Goal: Information Seeking & Learning: Learn about a topic

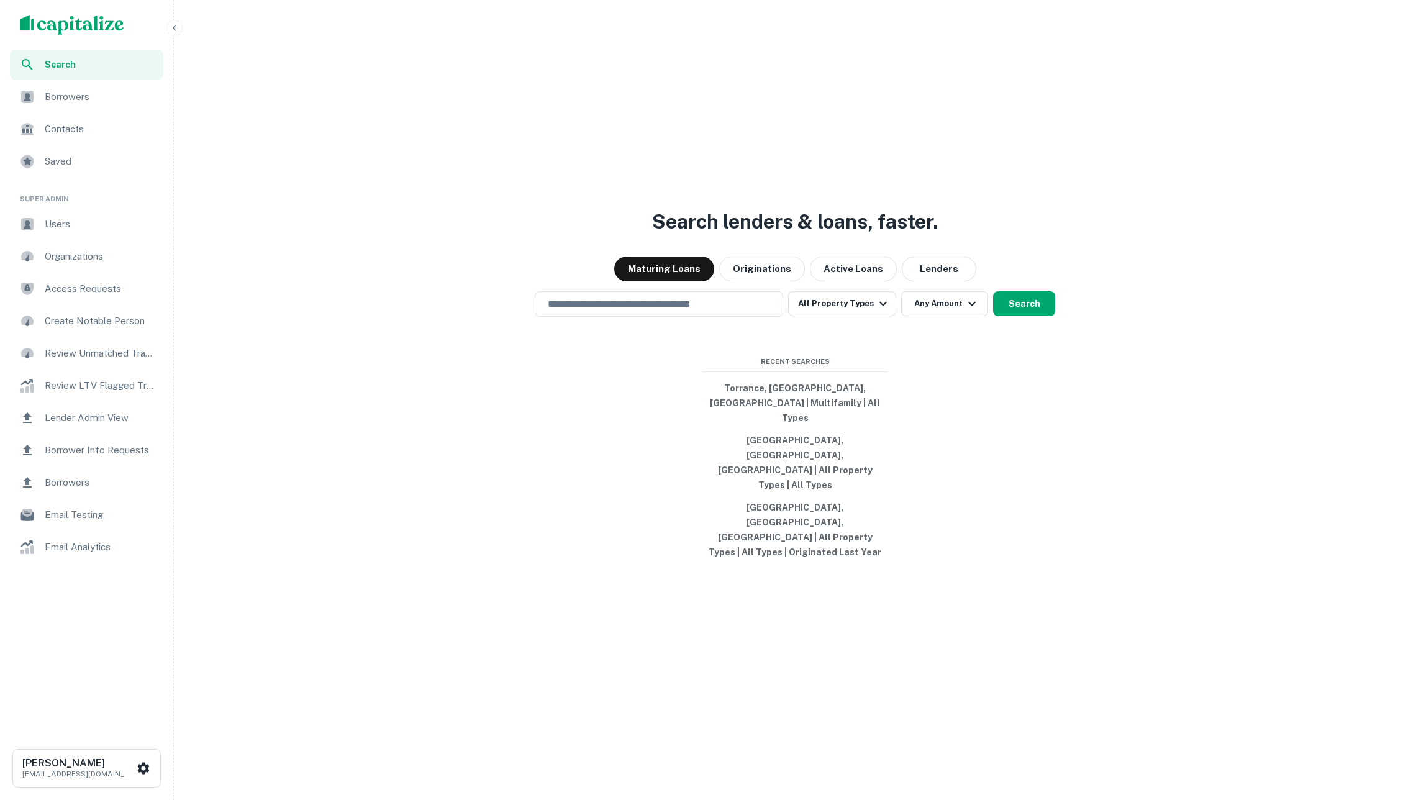
click at [120, 440] on div "Borrower Info Requests" at bounding box center [86, 450] width 153 height 30
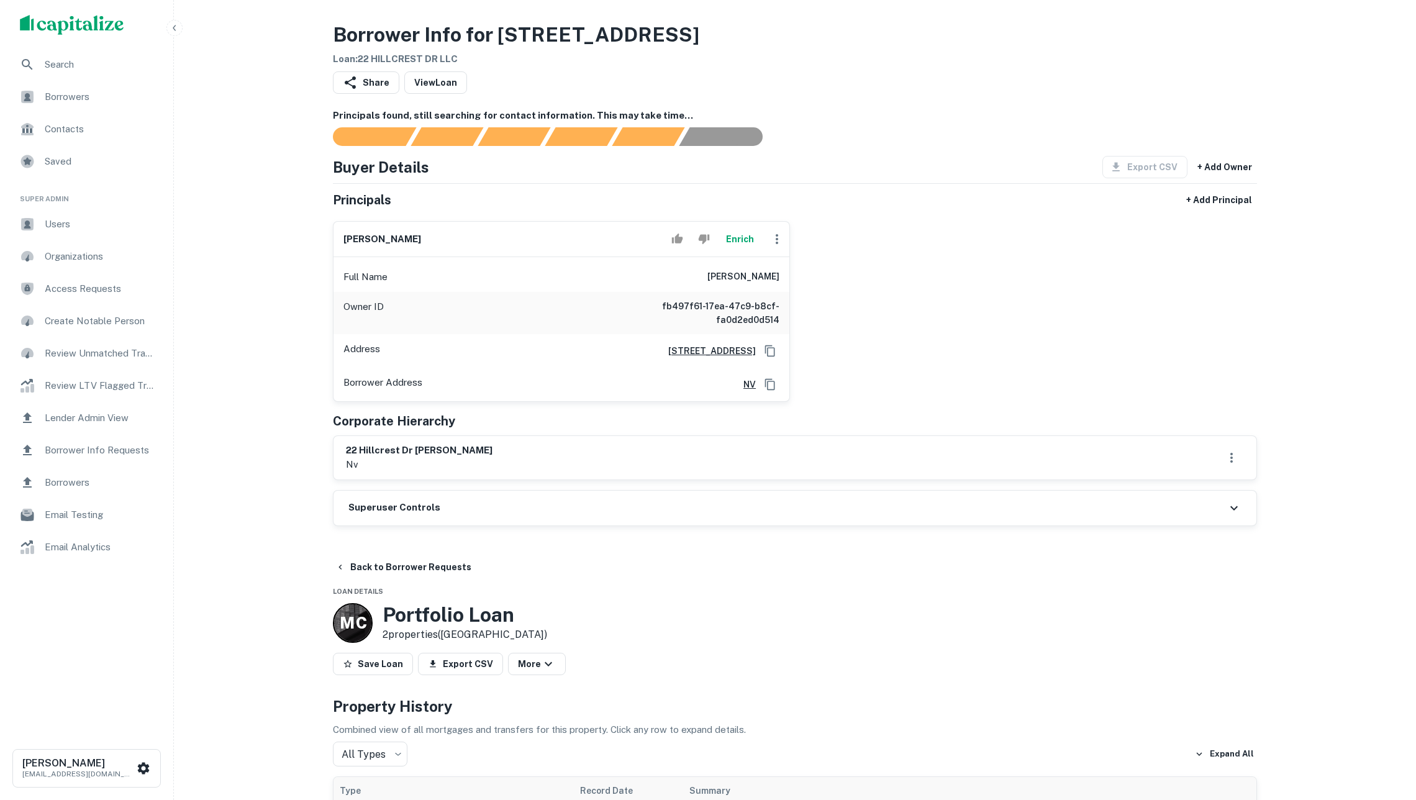
click at [764, 357] on icon "Copy Address" at bounding box center [770, 351] width 12 height 12
click at [737, 247] on button "Enrich" at bounding box center [740, 239] width 40 height 25
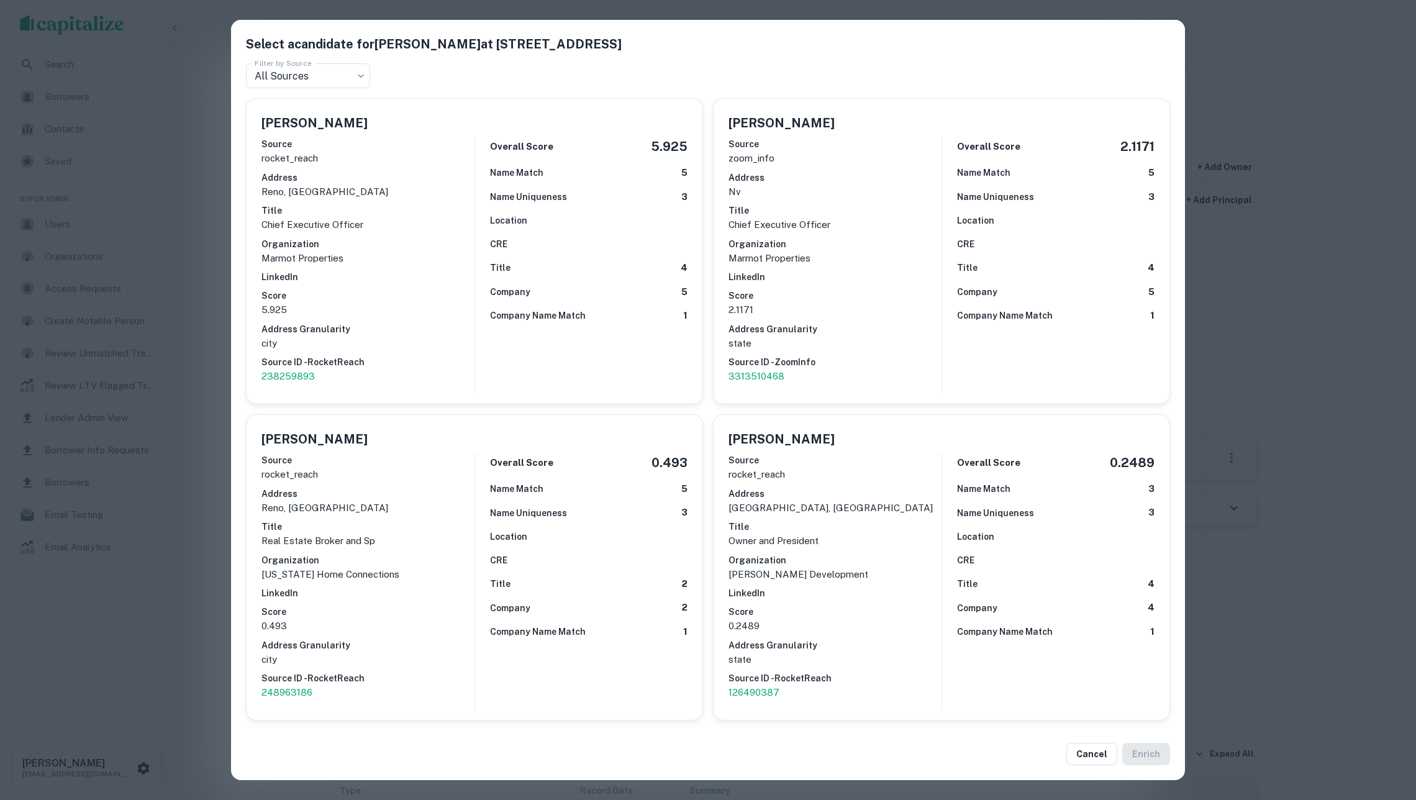
click at [629, 285] on div "Company 5" at bounding box center [588, 292] width 197 height 14
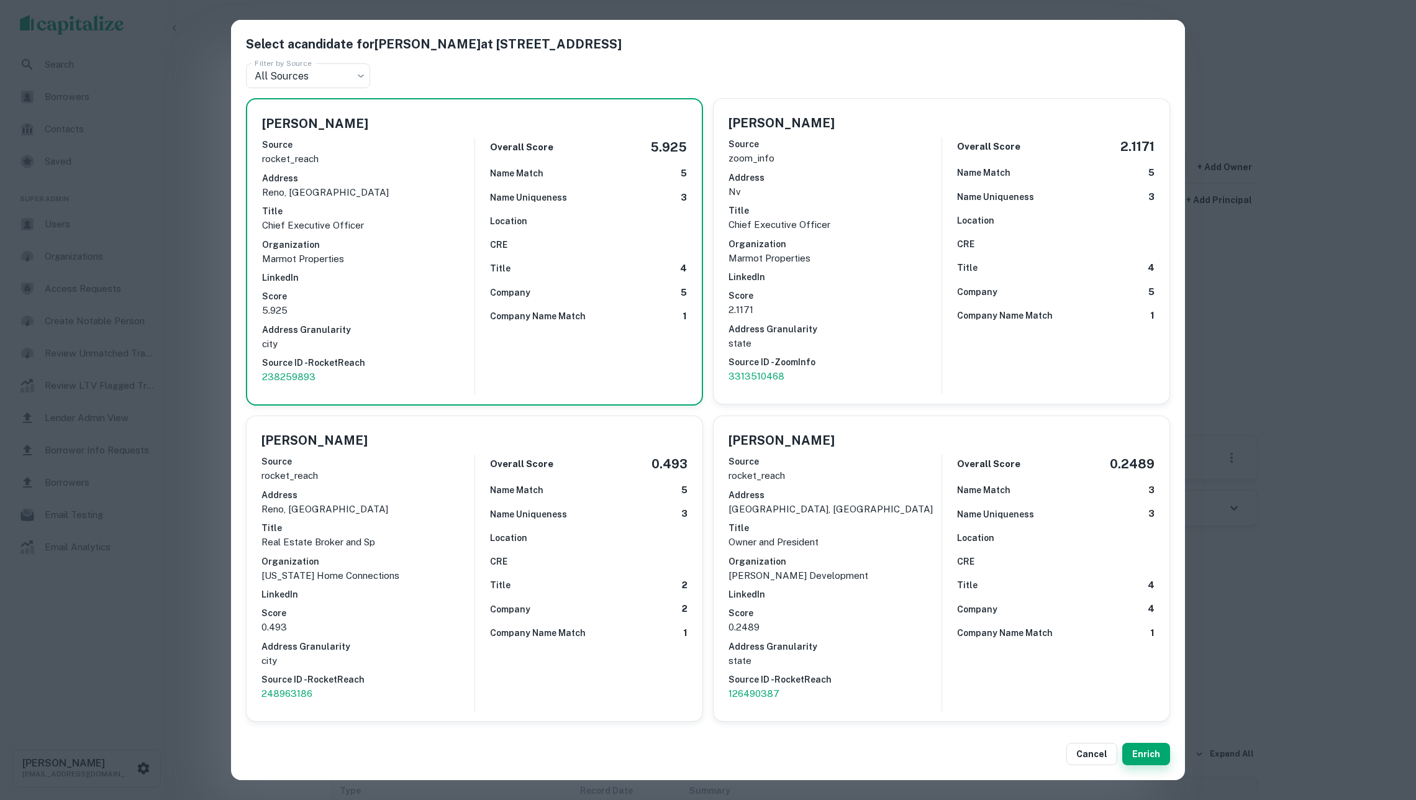
click at [1161, 754] on button "Enrich" at bounding box center [1146, 754] width 48 height 22
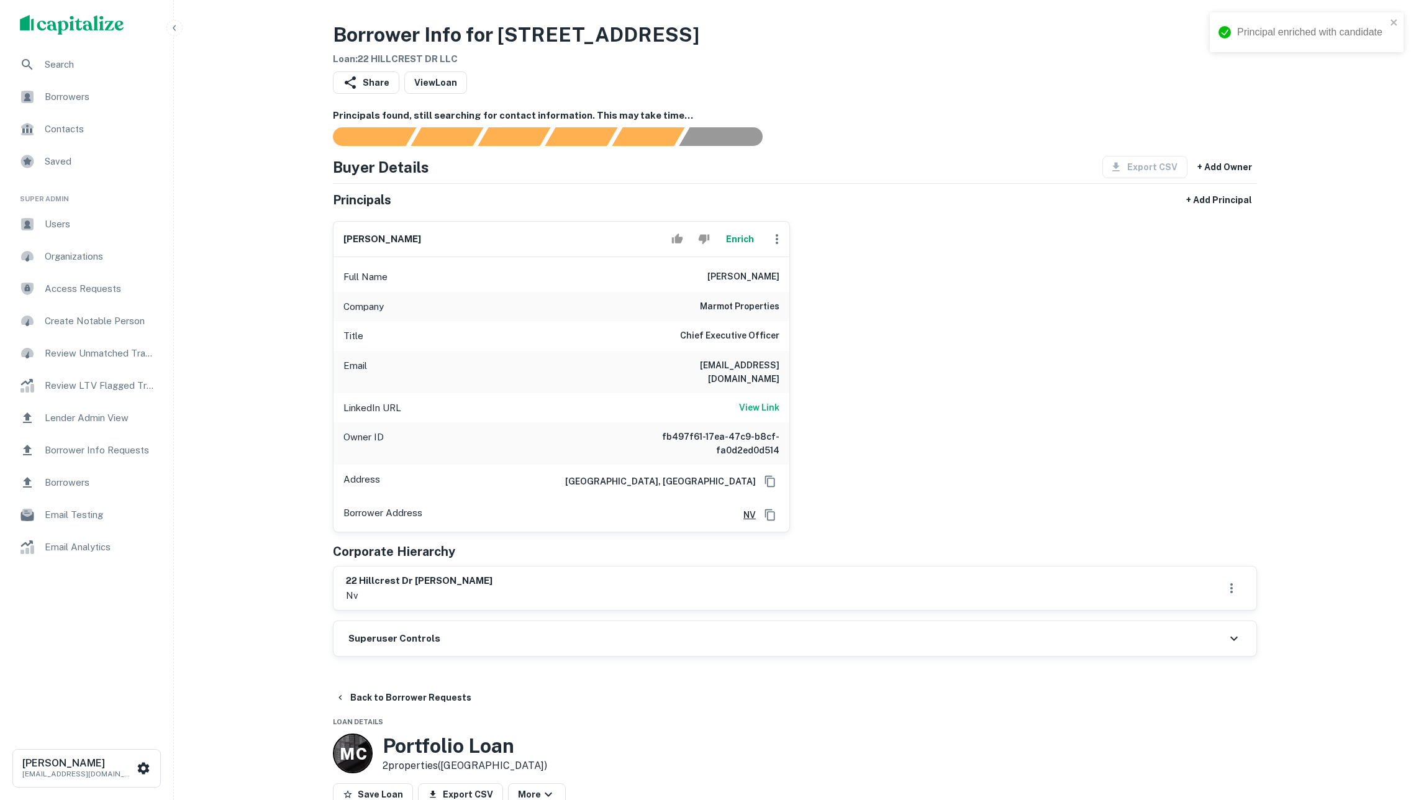
click at [730, 244] on button "Enrich" at bounding box center [740, 239] width 40 height 25
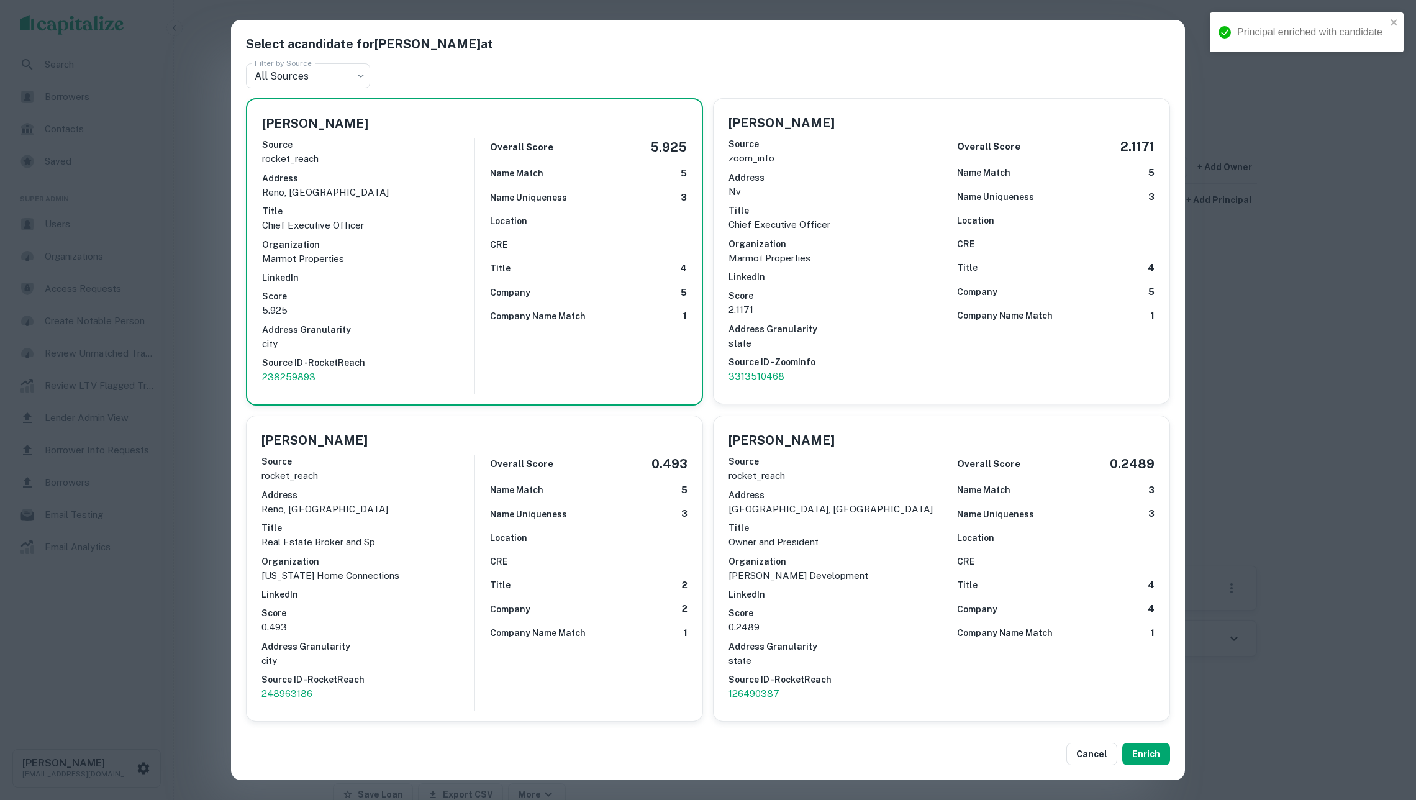
click at [802, 270] on h6 "LinkedIn" at bounding box center [834, 277] width 213 height 14
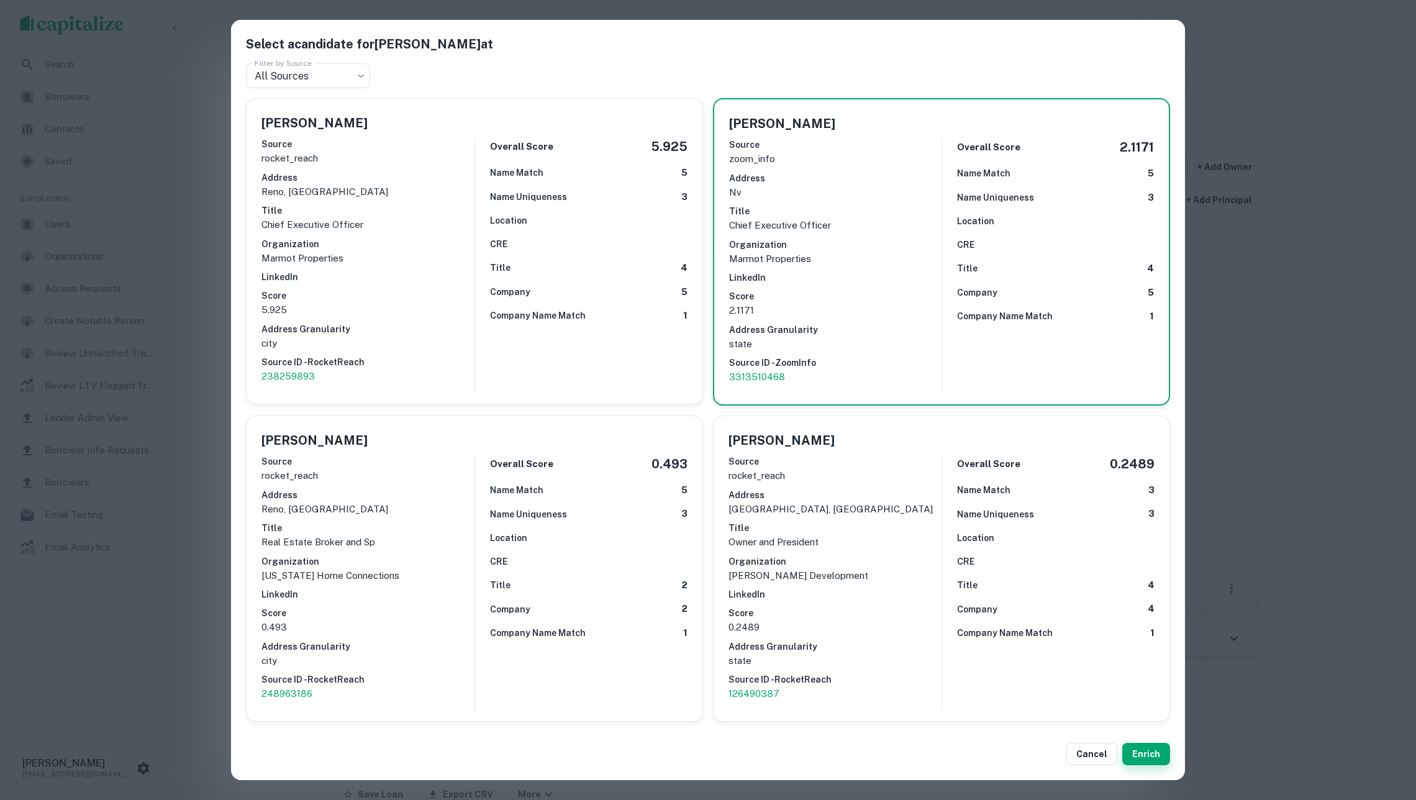
click at [1156, 748] on button "Enrich" at bounding box center [1146, 754] width 48 height 22
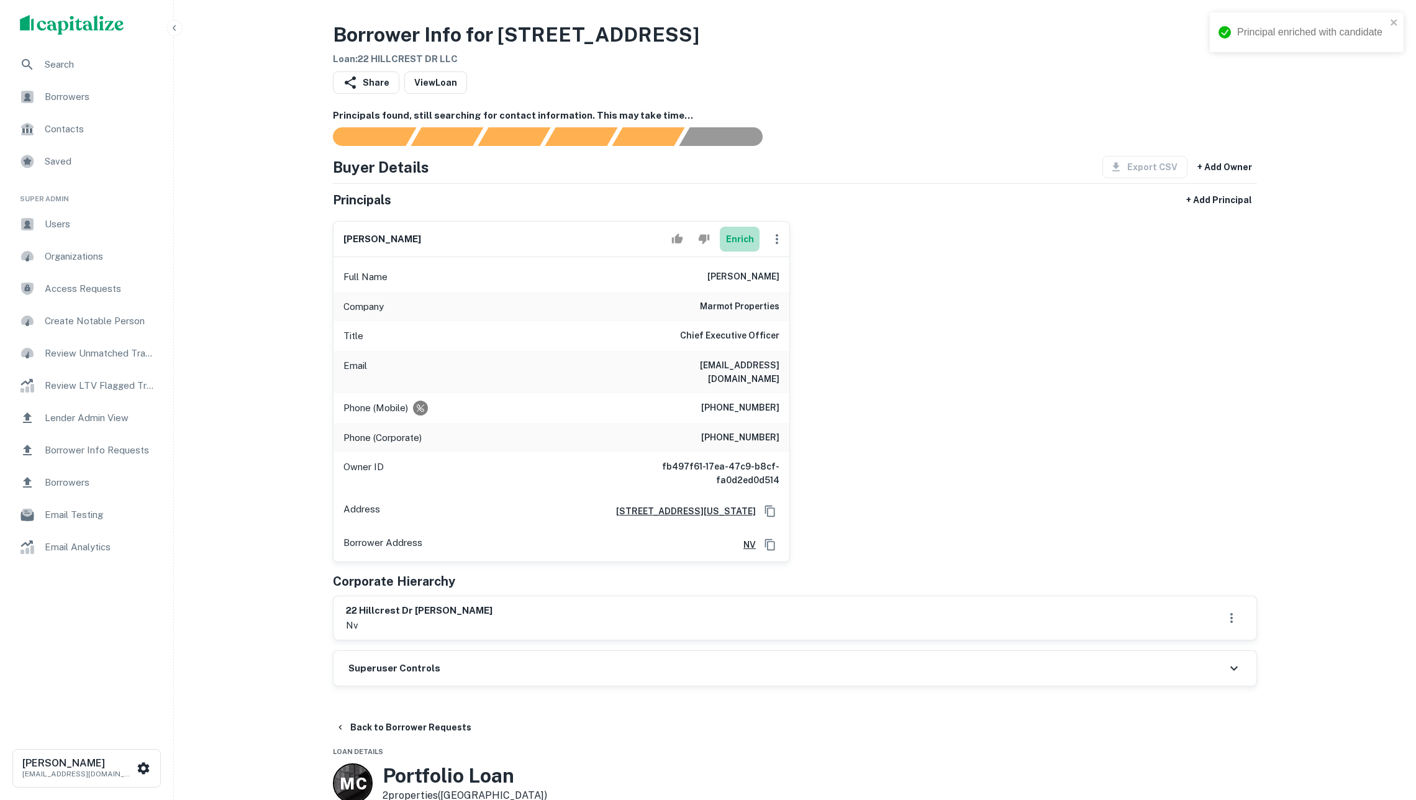
click at [723, 238] on button "Enrich" at bounding box center [740, 239] width 40 height 25
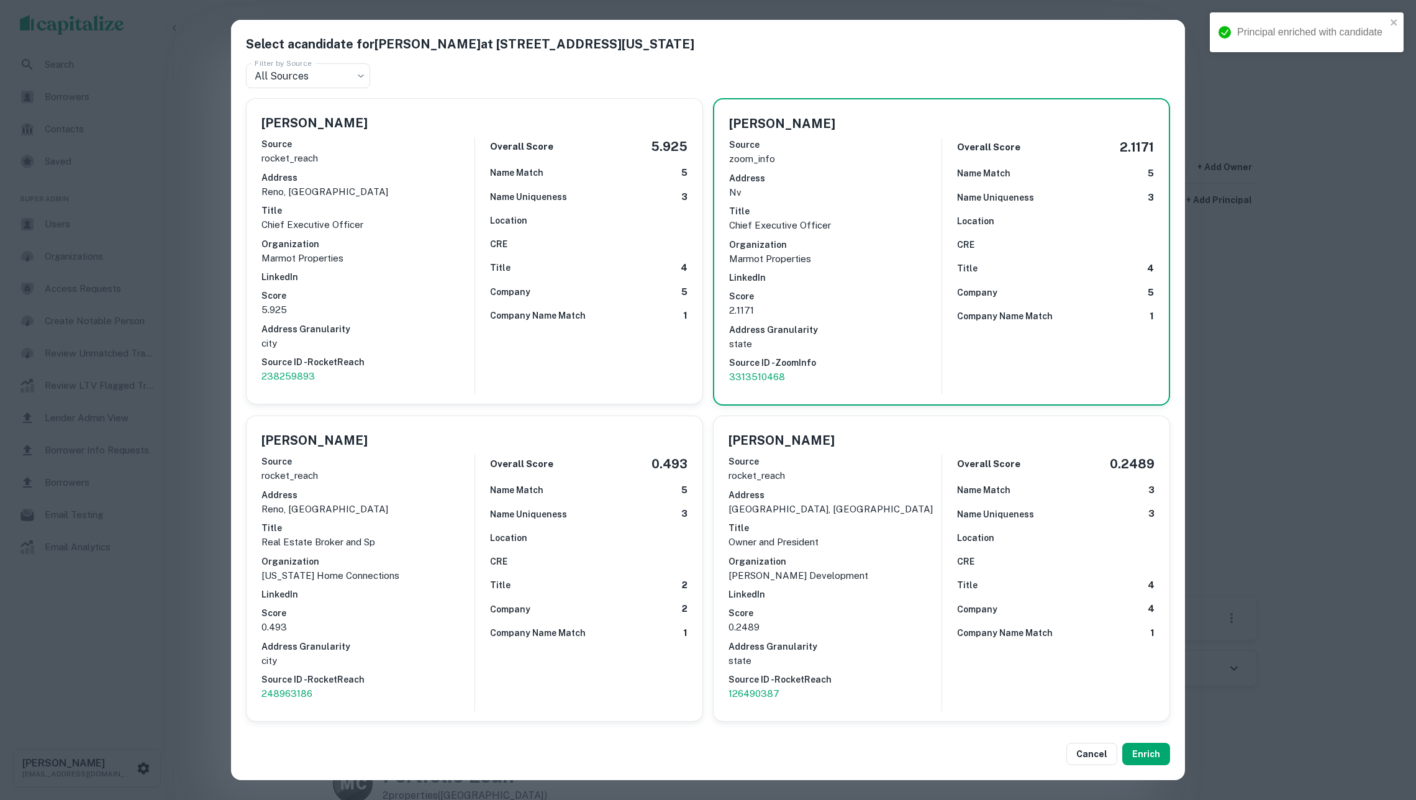
click at [657, 245] on div "CRE" at bounding box center [588, 244] width 197 height 14
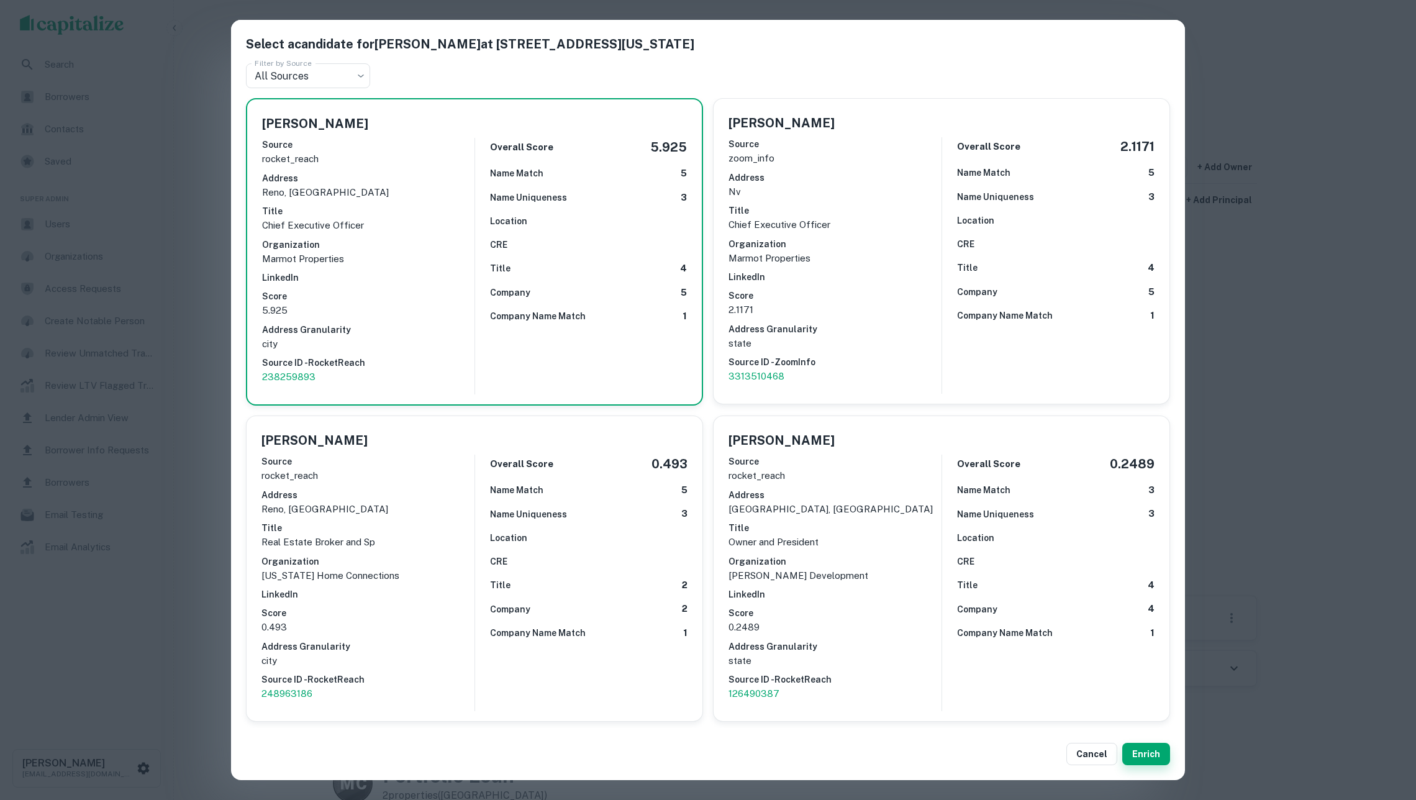
click at [1148, 751] on button "Enrich" at bounding box center [1146, 754] width 48 height 22
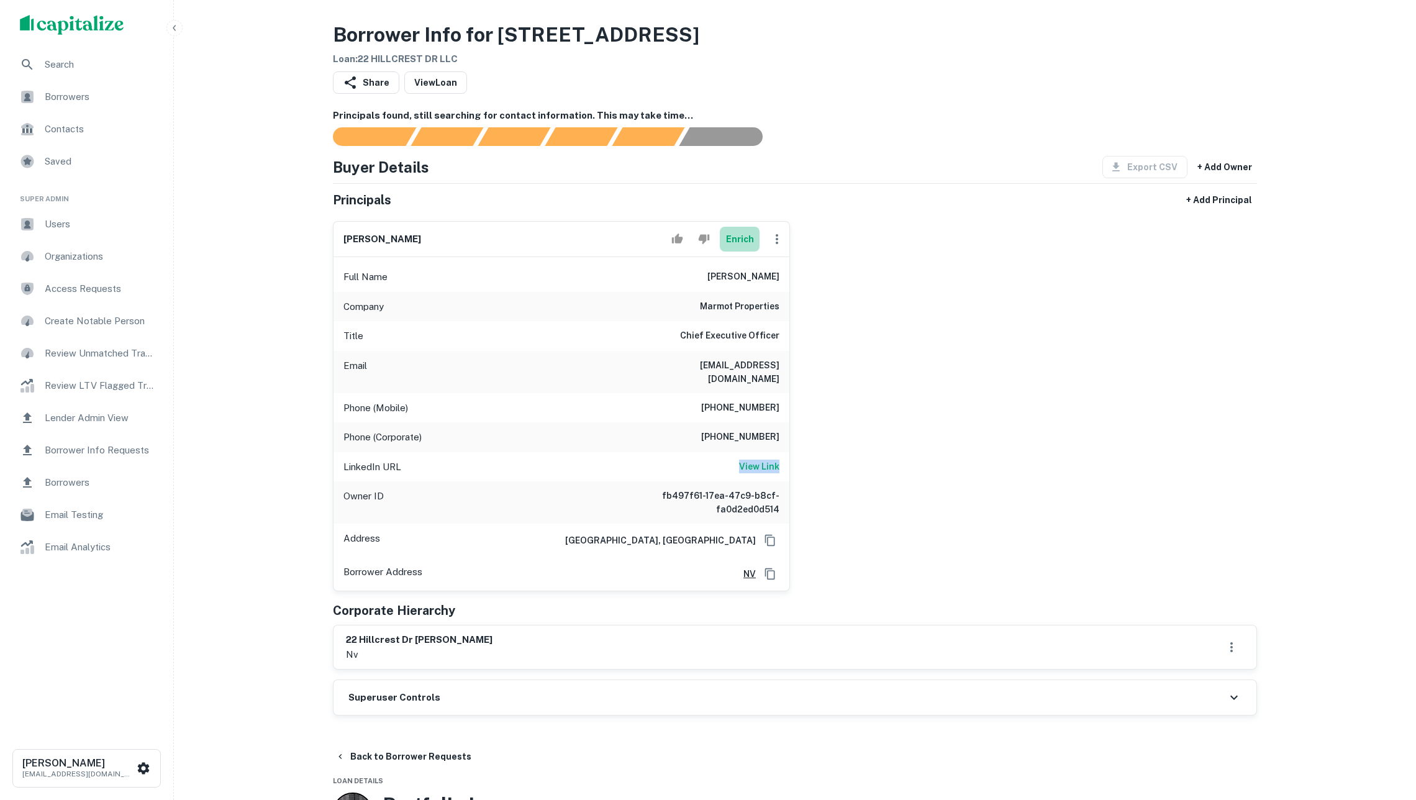
click at [733, 244] on button "Enrich" at bounding box center [740, 239] width 40 height 25
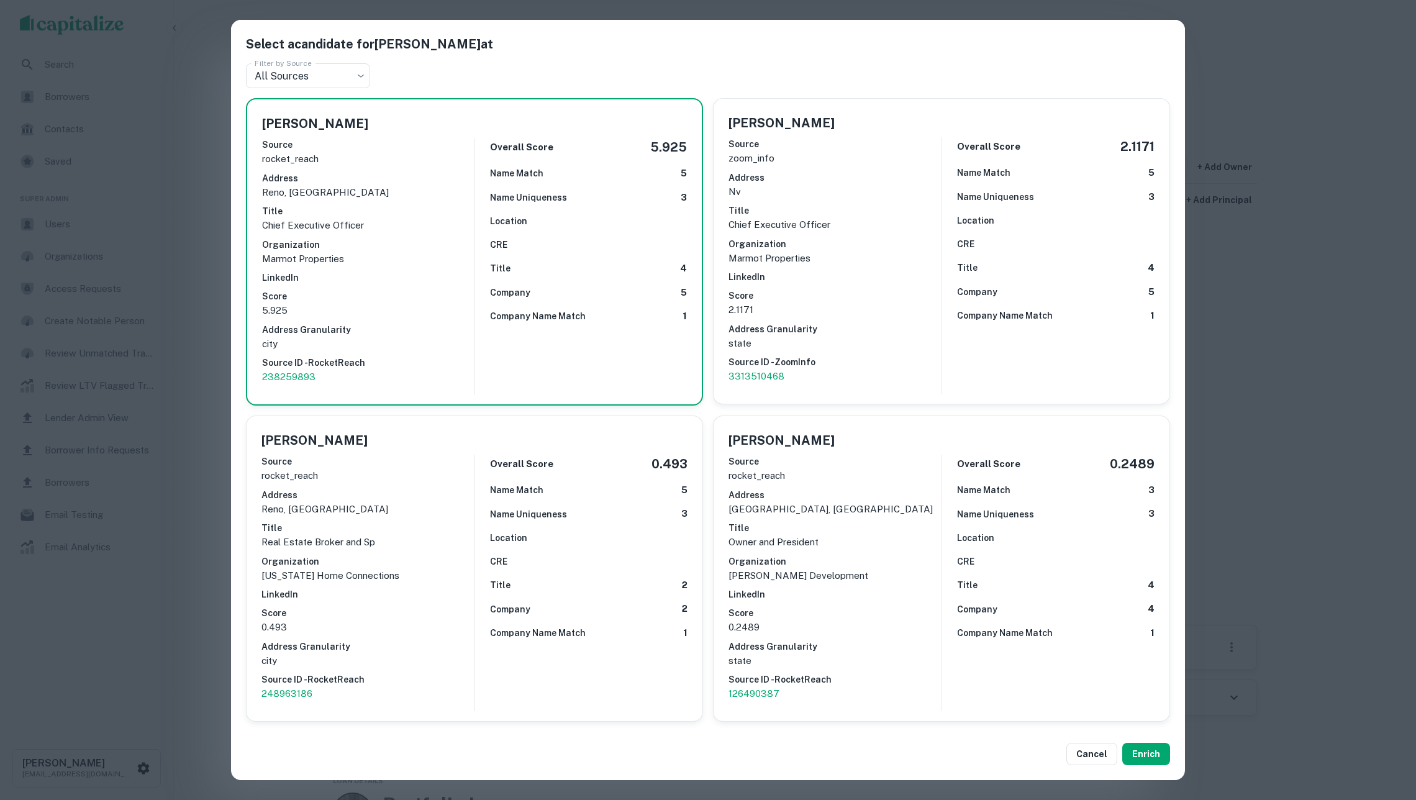
click at [801, 257] on p "Marmot Properties" at bounding box center [834, 258] width 213 height 15
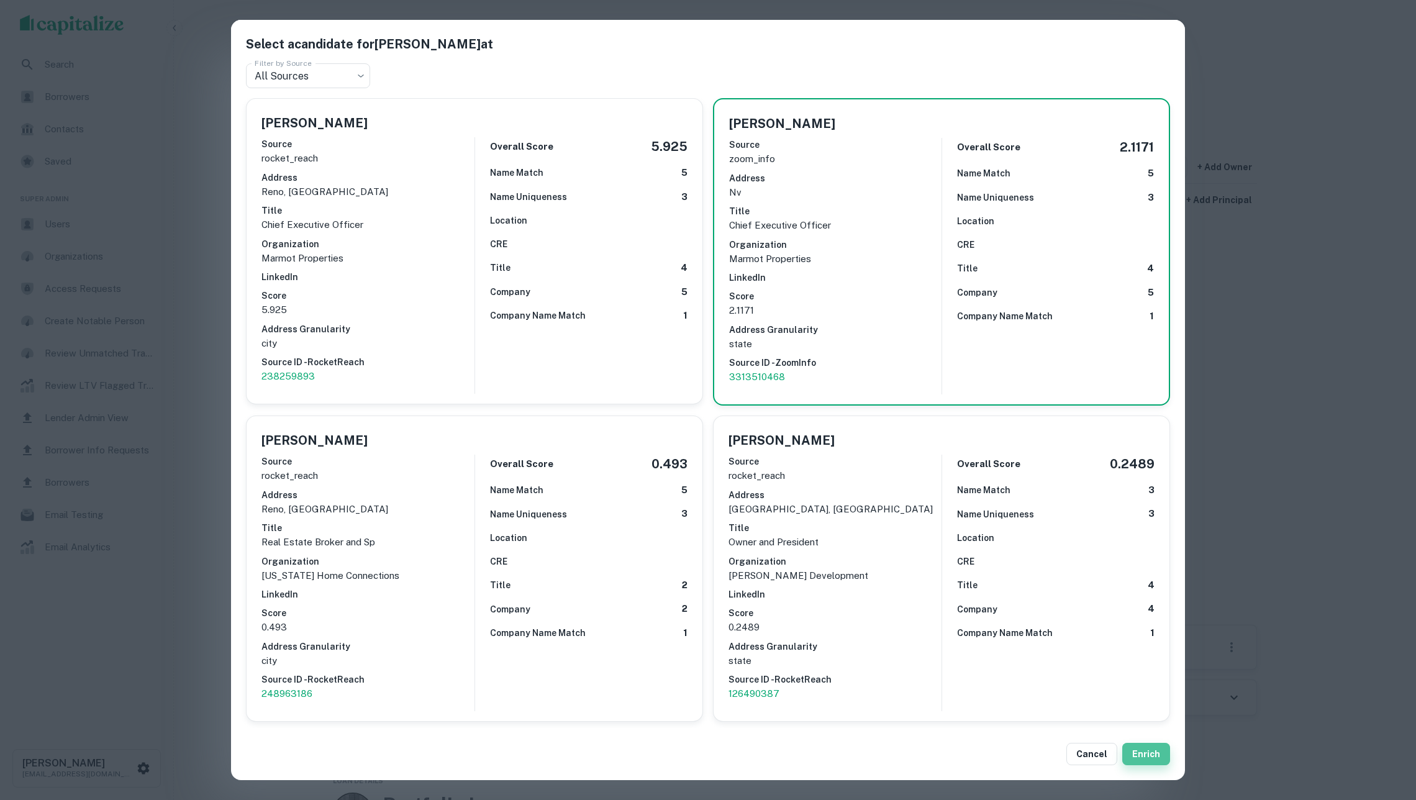
click at [1140, 755] on button "Enrich" at bounding box center [1146, 754] width 48 height 22
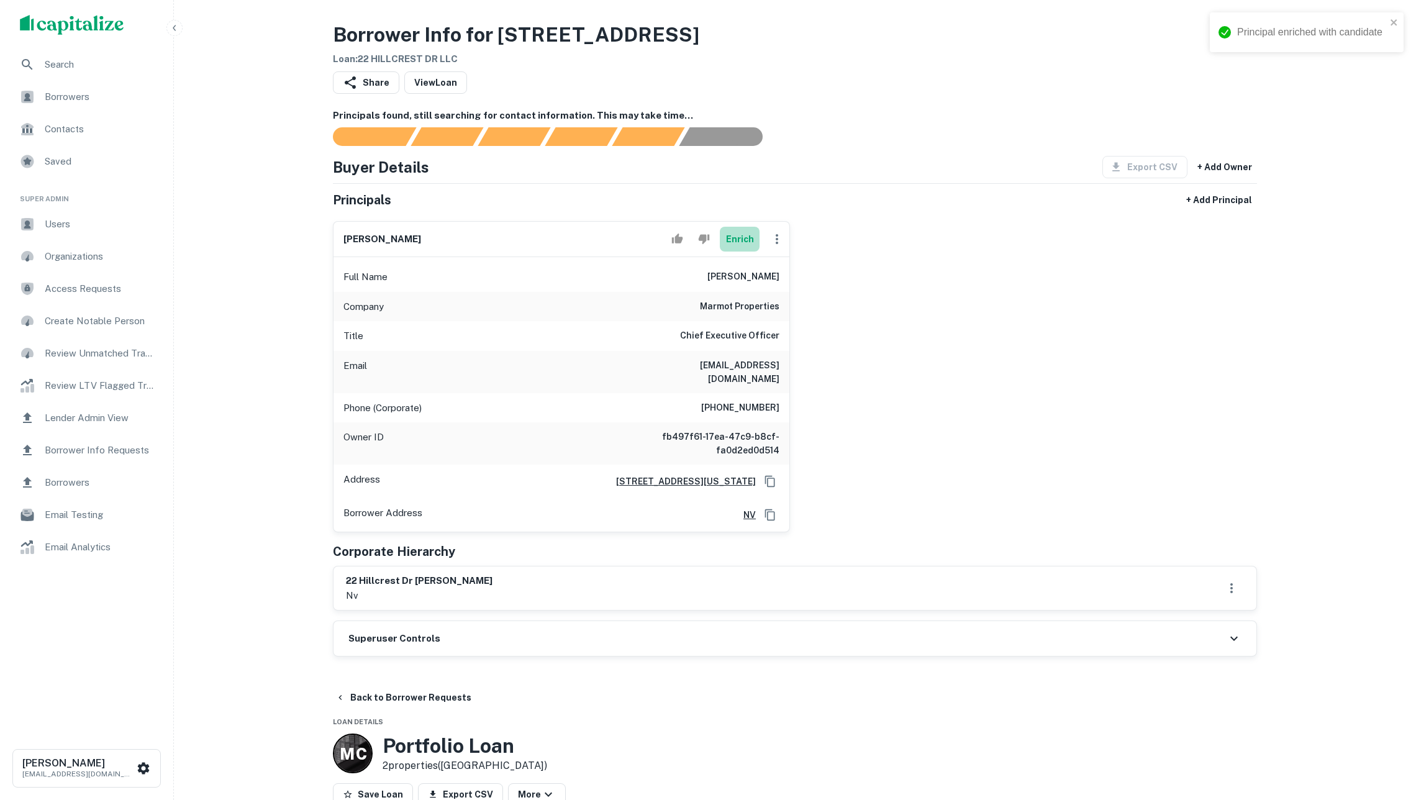
click at [738, 245] on button "Enrich" at bounding box center [740, 239] width 40 height 25
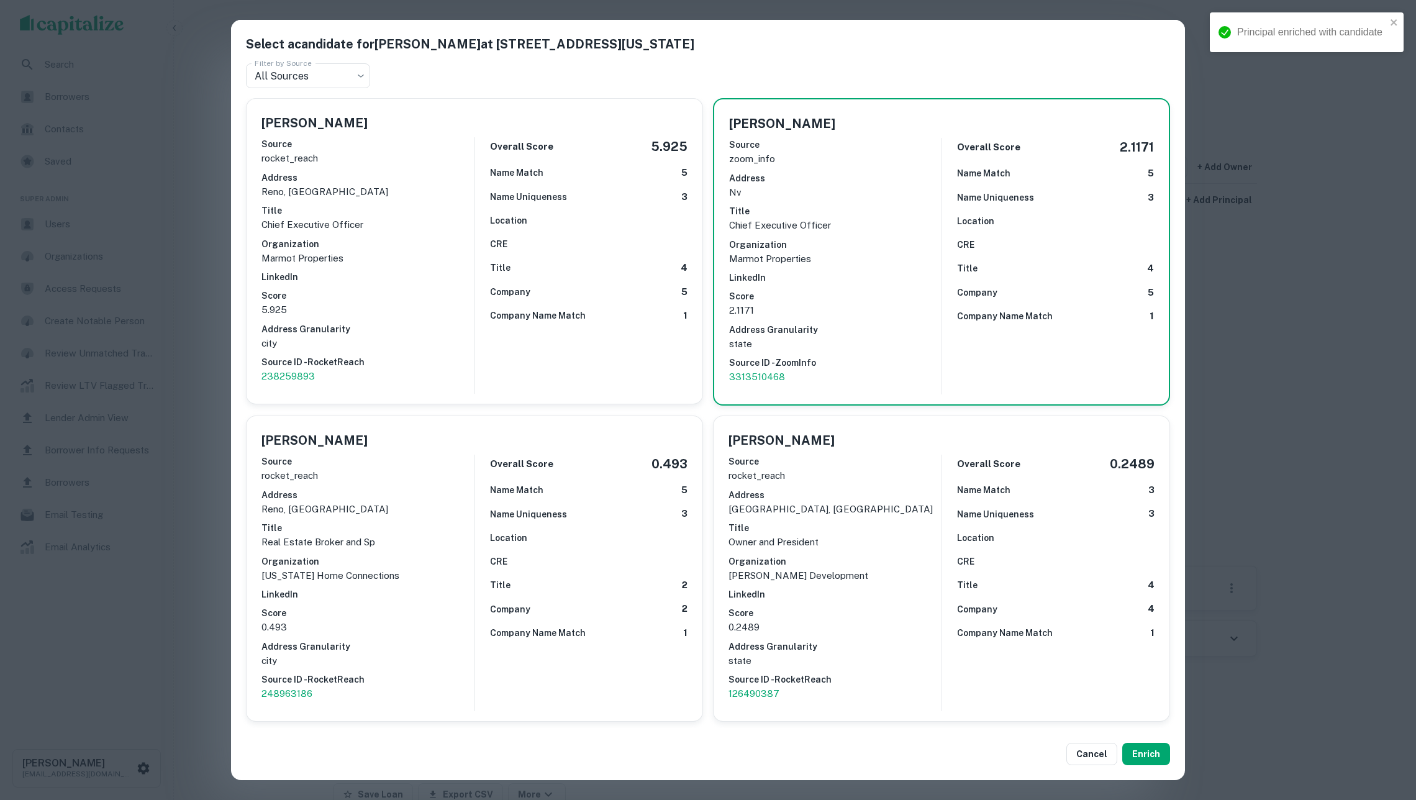
click at [647, 278] on div "Overall Score 5.925 Name Match 5 Name Uniqueness 3 Location CRE Title 4 Company…" at bounding box center [580, 265] width 213 height 256
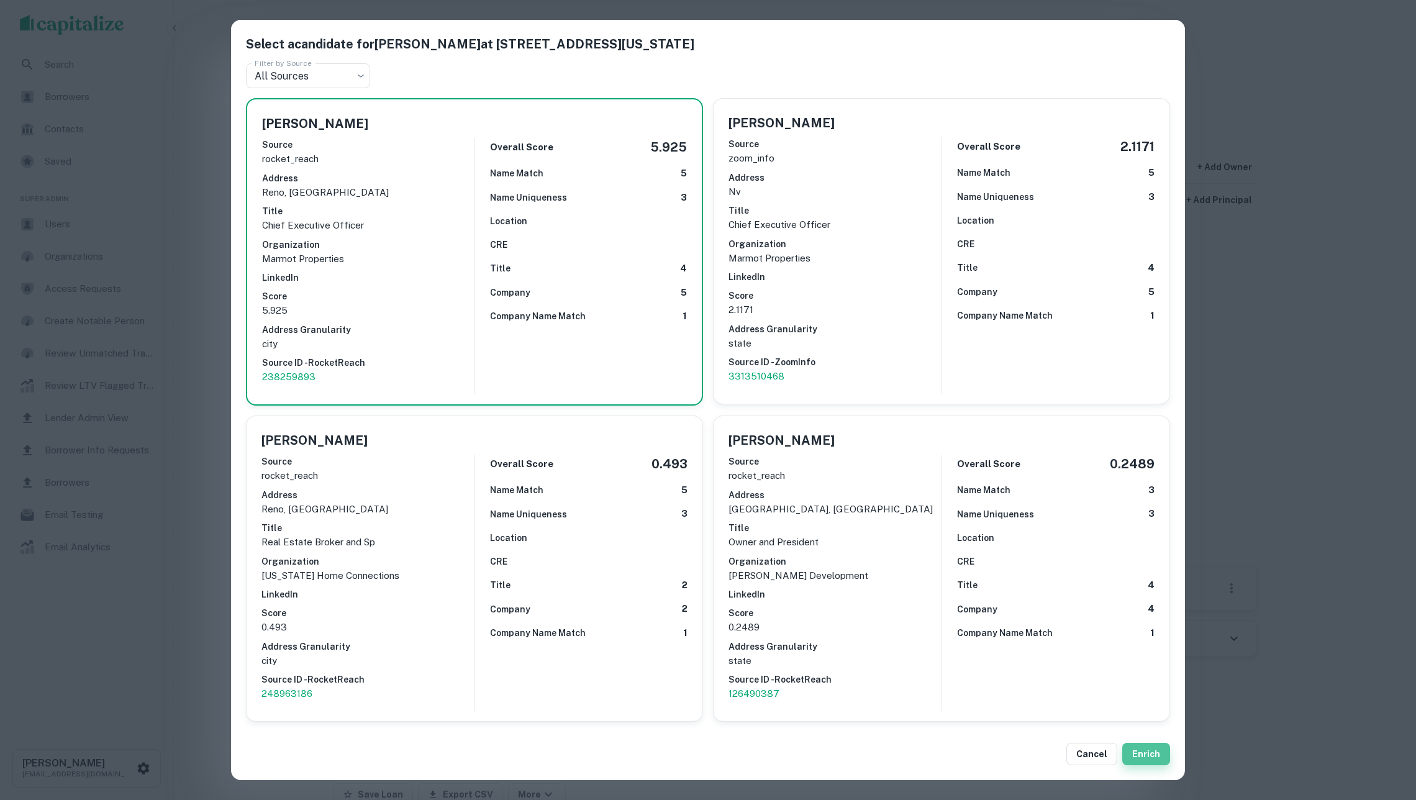
click at [1148, 754] on button "Enrich" at bounding box center [1146, 754] width 48 height 22
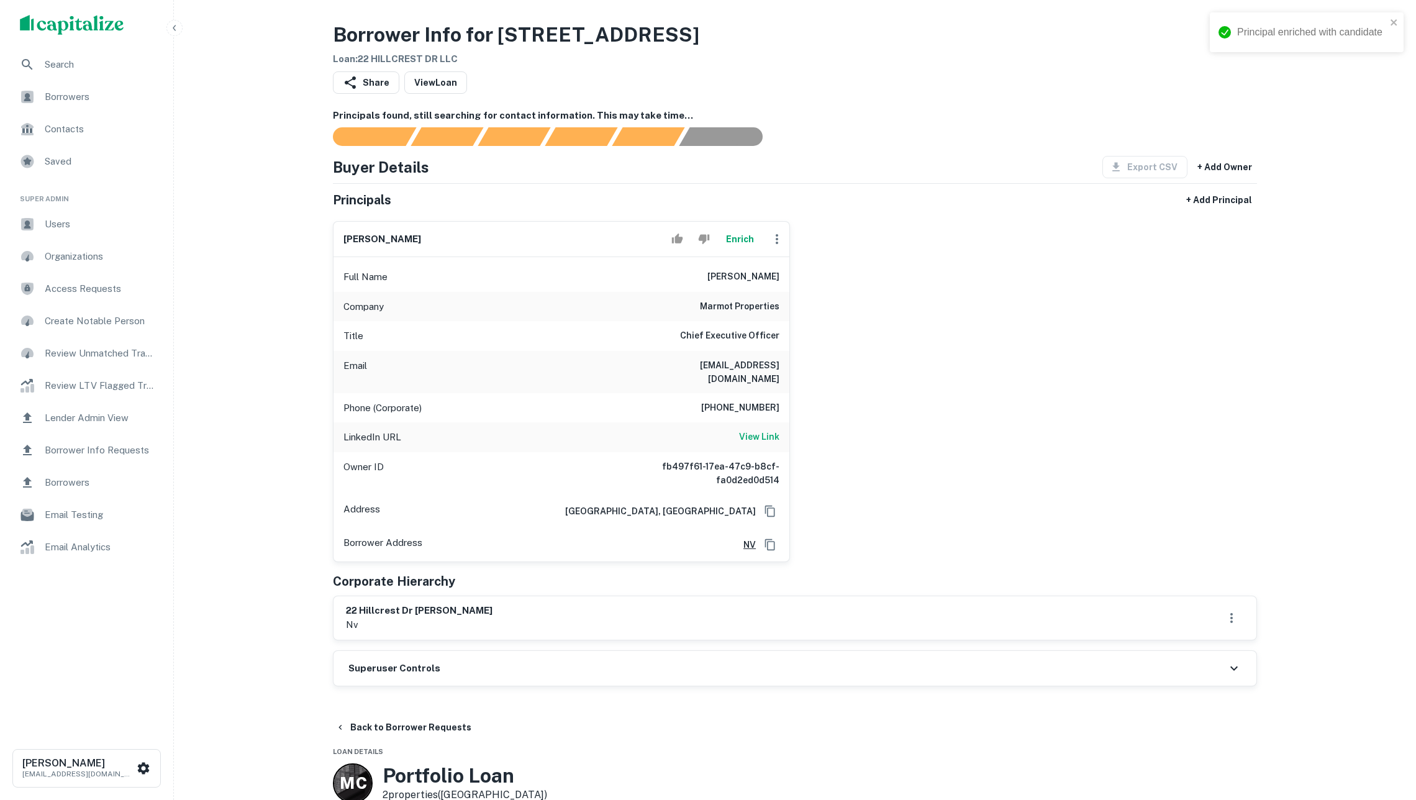
click at [638, 666] on div "Superuser Controls" at bounding box center [795, 668] width 923 height 35
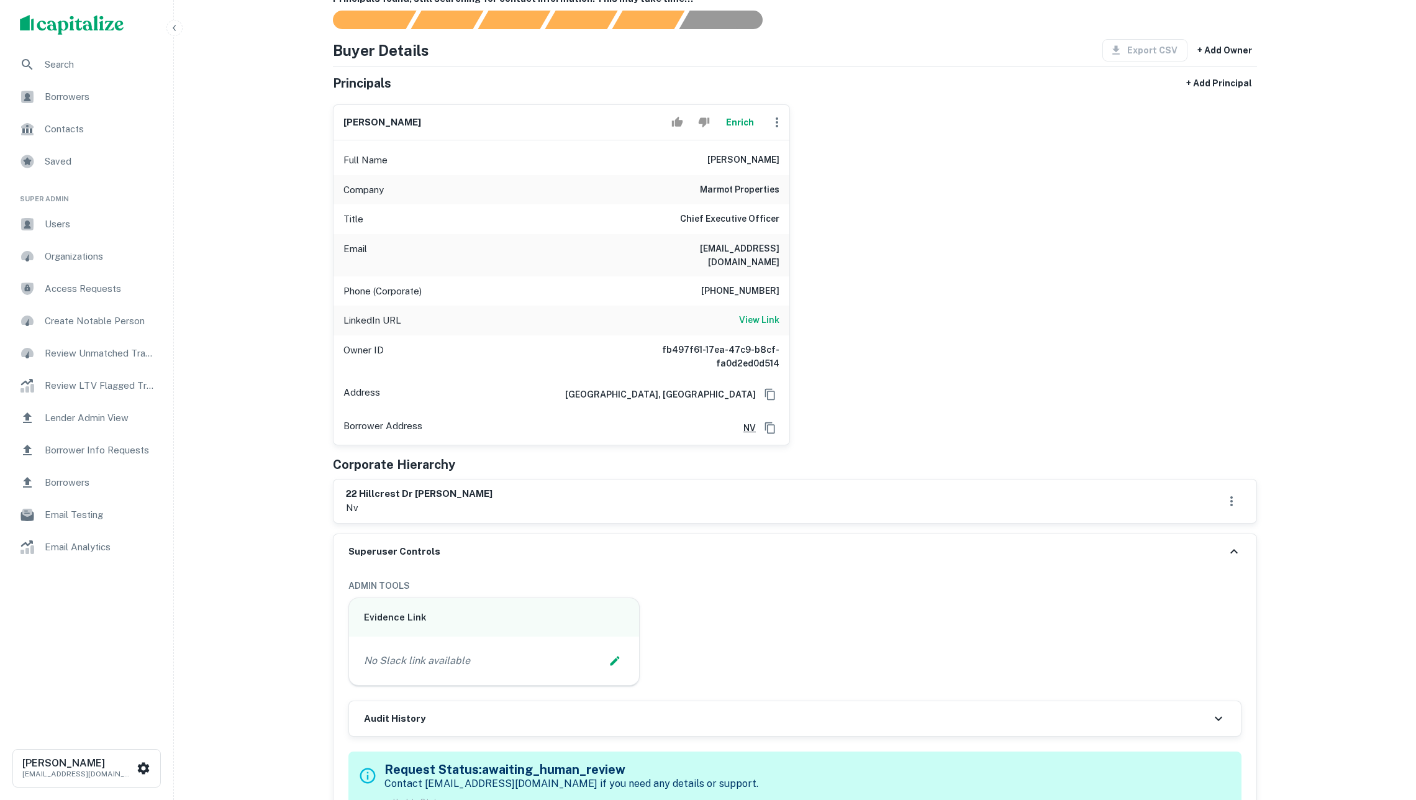
scroll to position [399, 0]
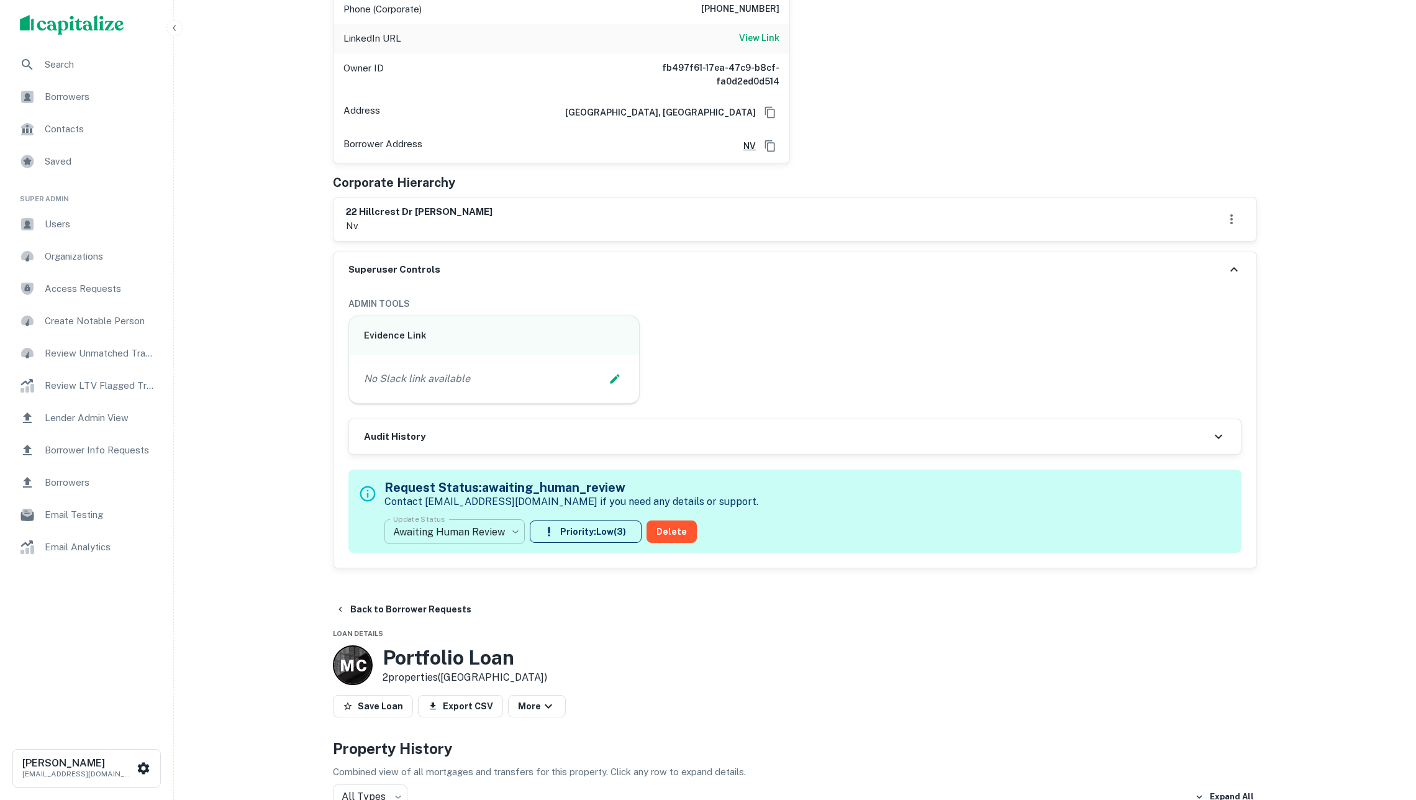
click at [445, 401] on body "Search Borrowers Contacts Saved Super Admin Users Organizations Access Requests…" at bounding box center [708, 1] width 1416 height 800
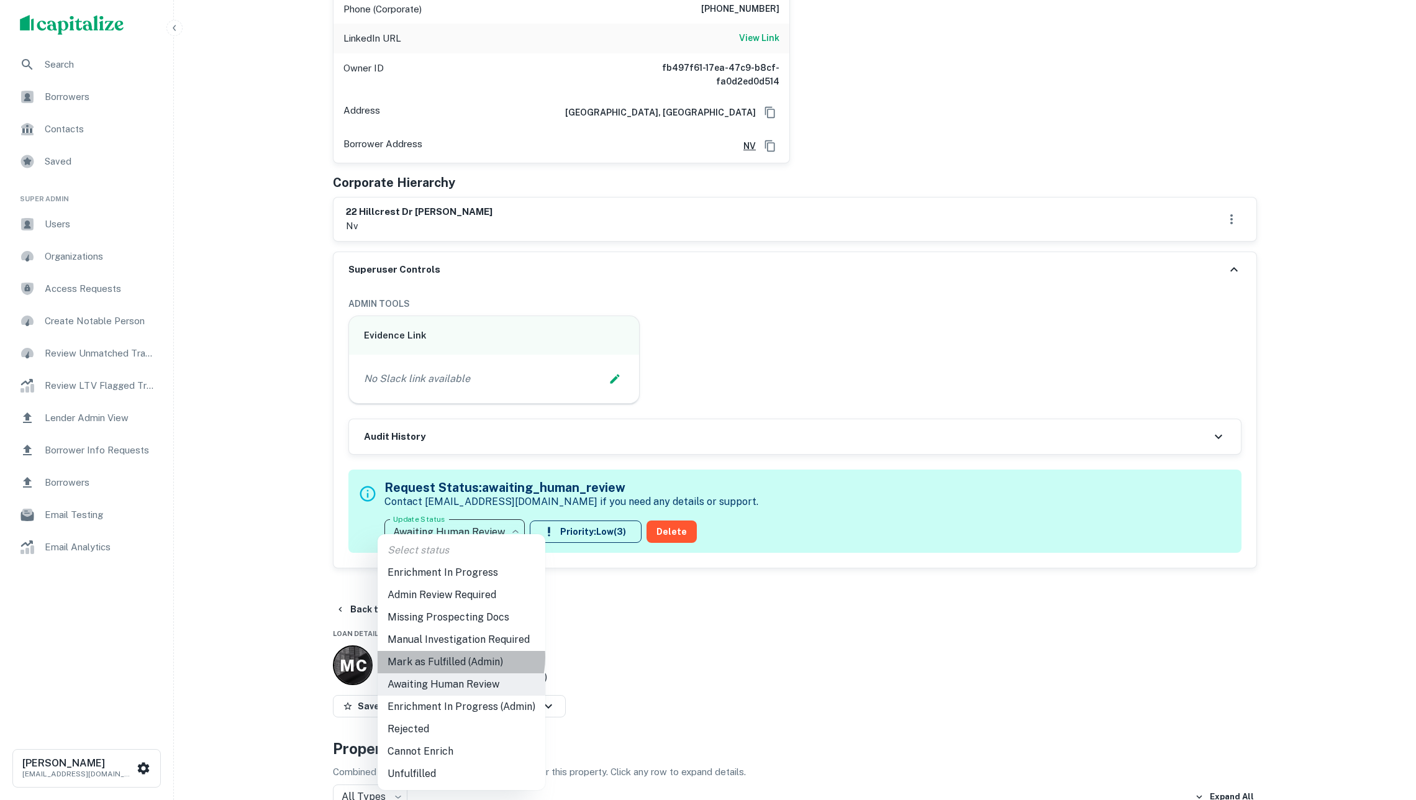
click at [453, 657] on li "Mark as Fulfilled (Admin)" at bounding box center [462, 662] width 168 height 22
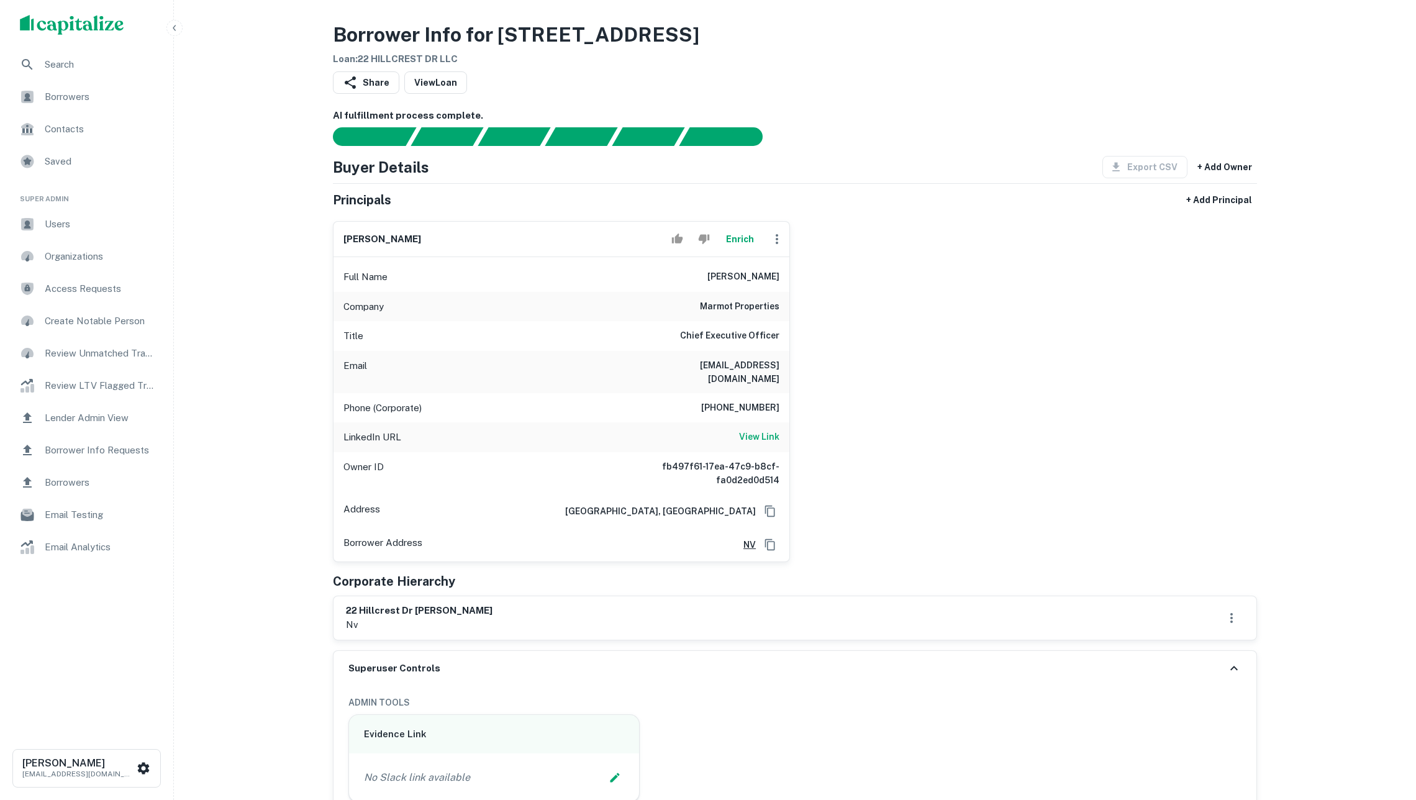
scroll to position [475, 0]
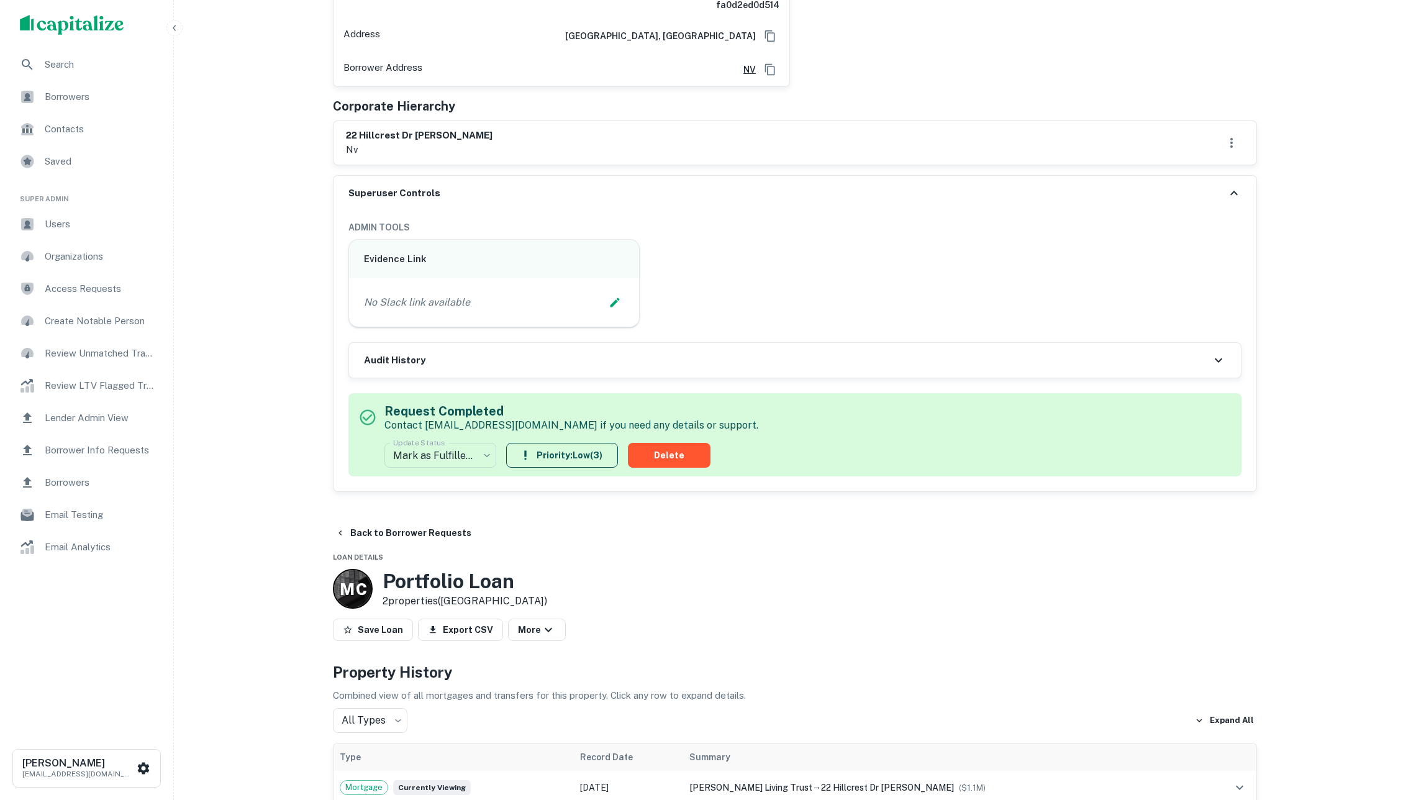
click at [694, 197] on div "Superuser Controls" at bounding box center [795, 193] width 923 height 35
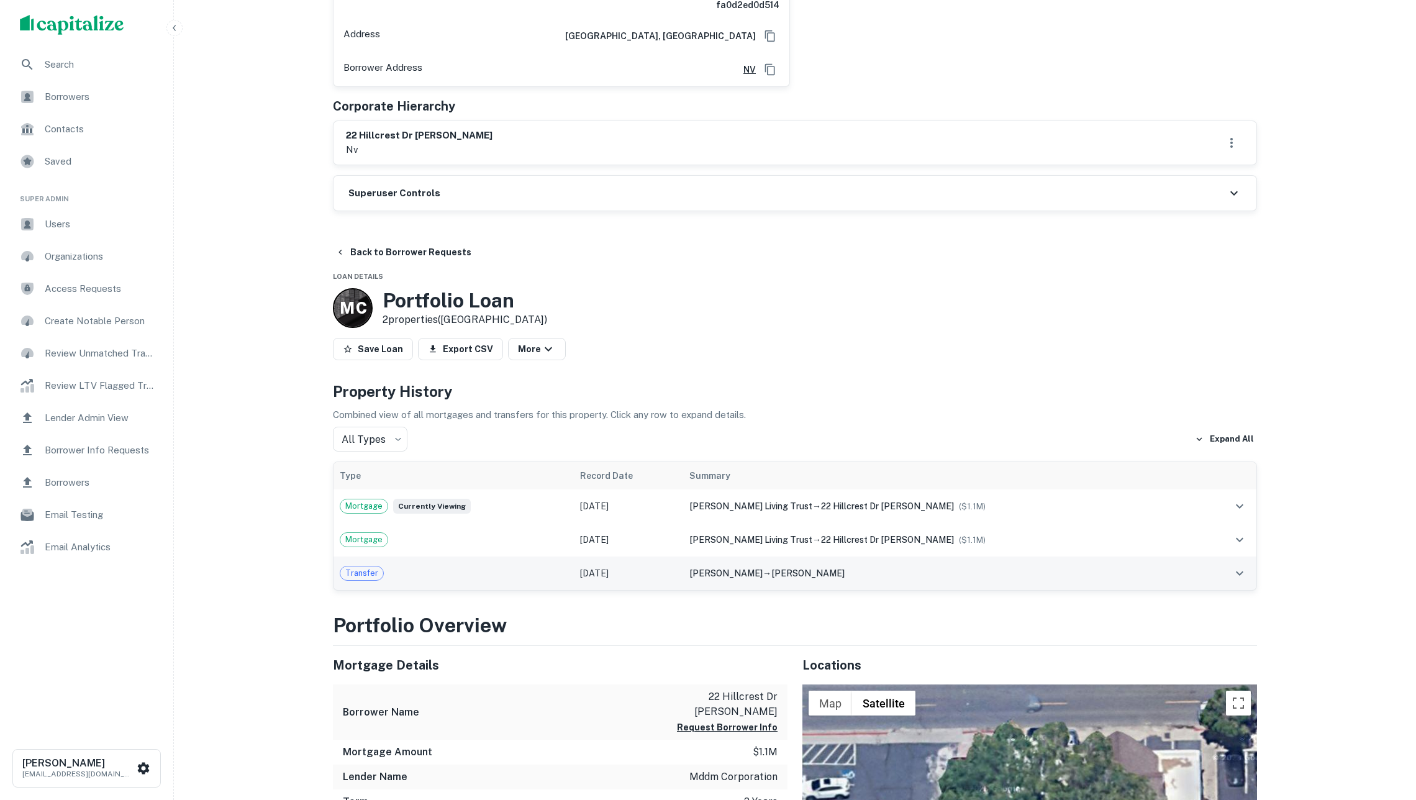
click at [786, 580] on div "lewis james a → lewis james a" at bounding box center [941, 573] width 505 height 14
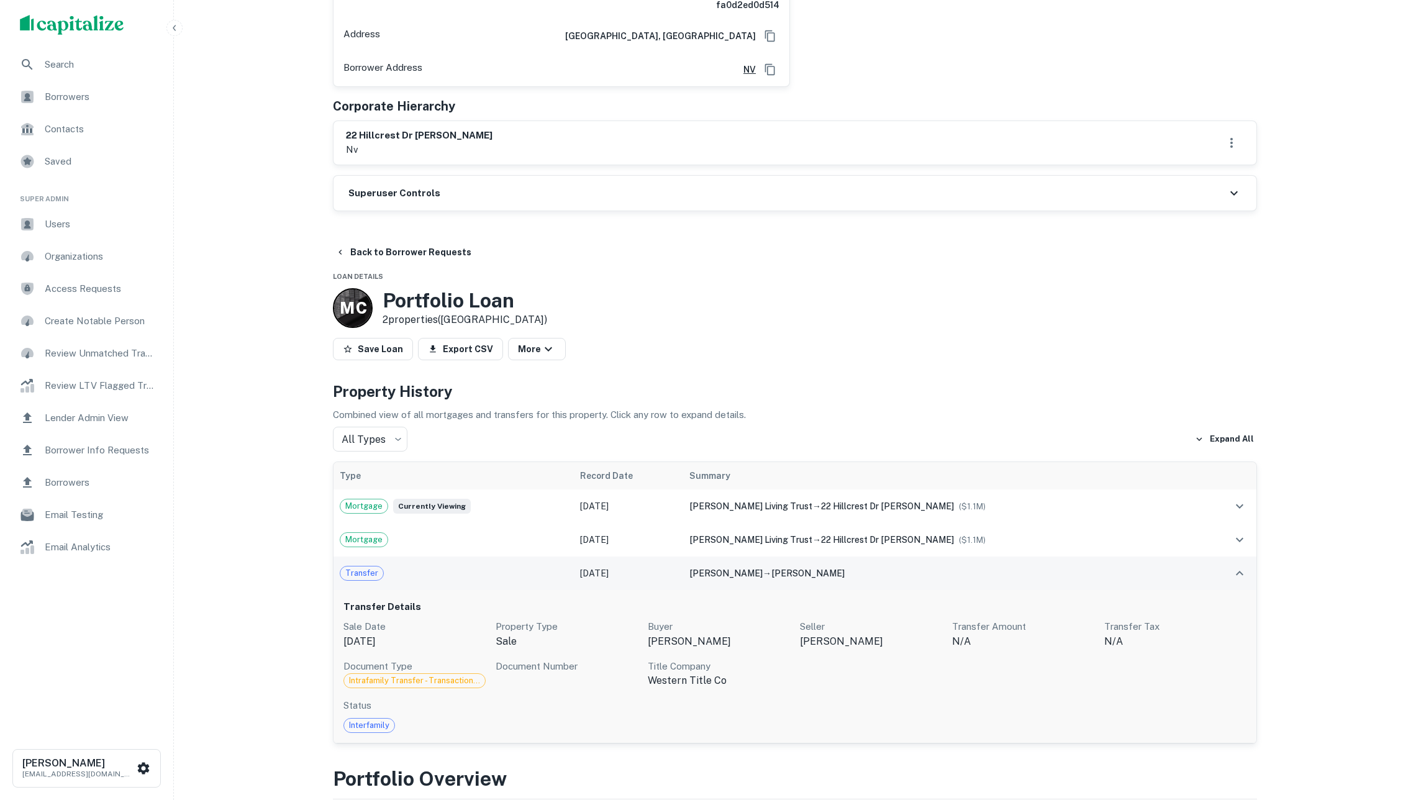
click at [786, 580] on div "lewis james a → lewis james a" at bounding box center [941, 573] width 505 height 14
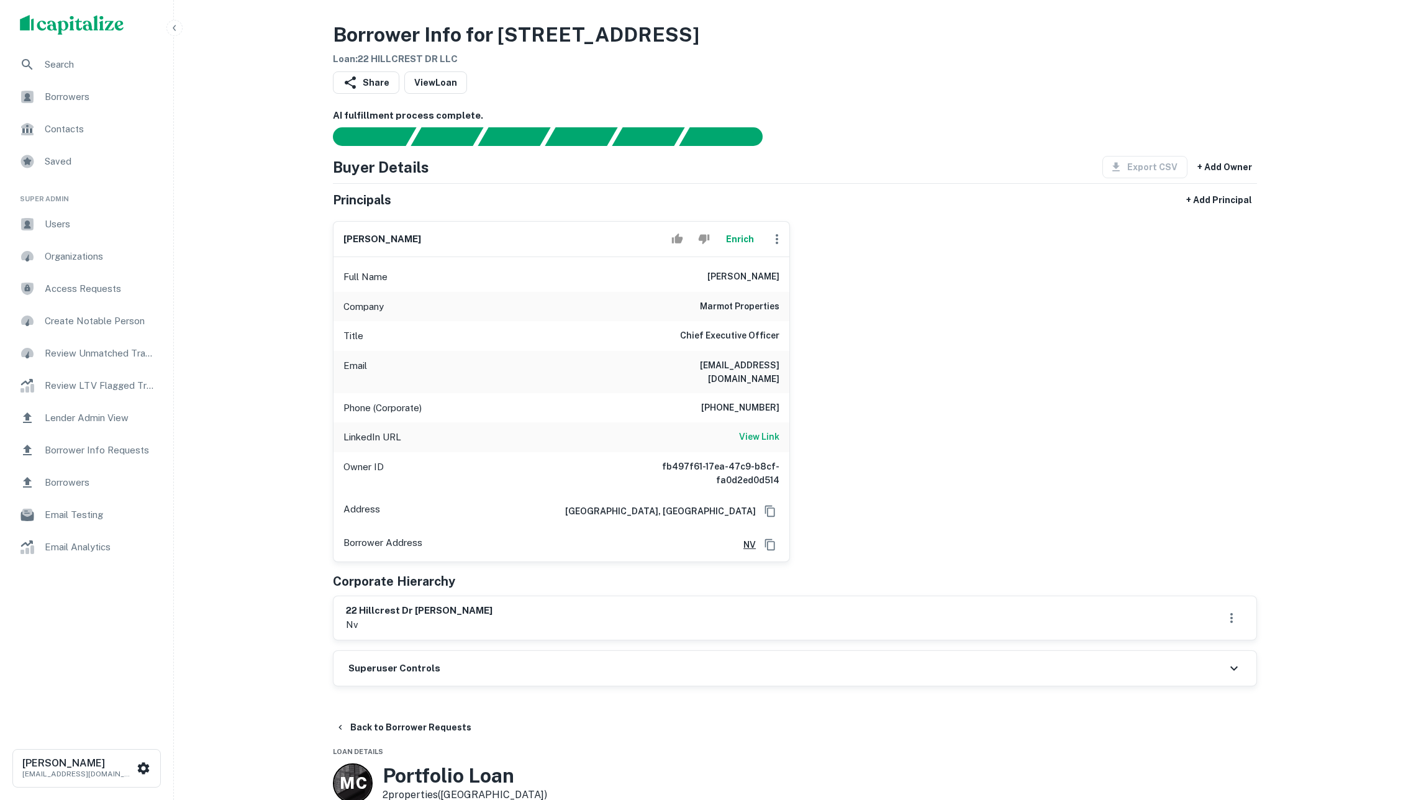
scroll to position [0, 0]
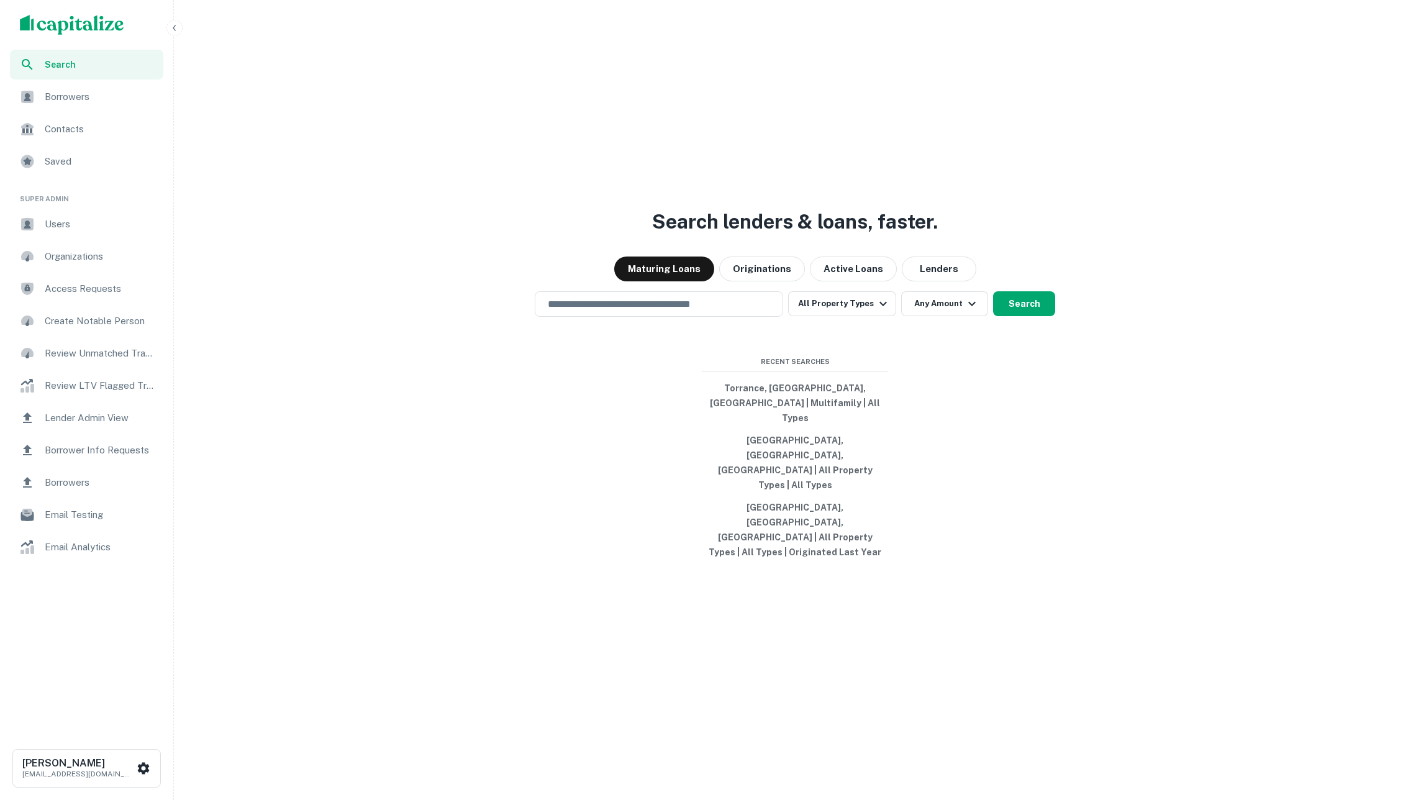
click at [107, 321] on span "Create Notable Person" at bounding box center [100, 321] width 111 height 15
click at [615, 317] on div "​" at bounding box center [659, 303] width 248 height 25
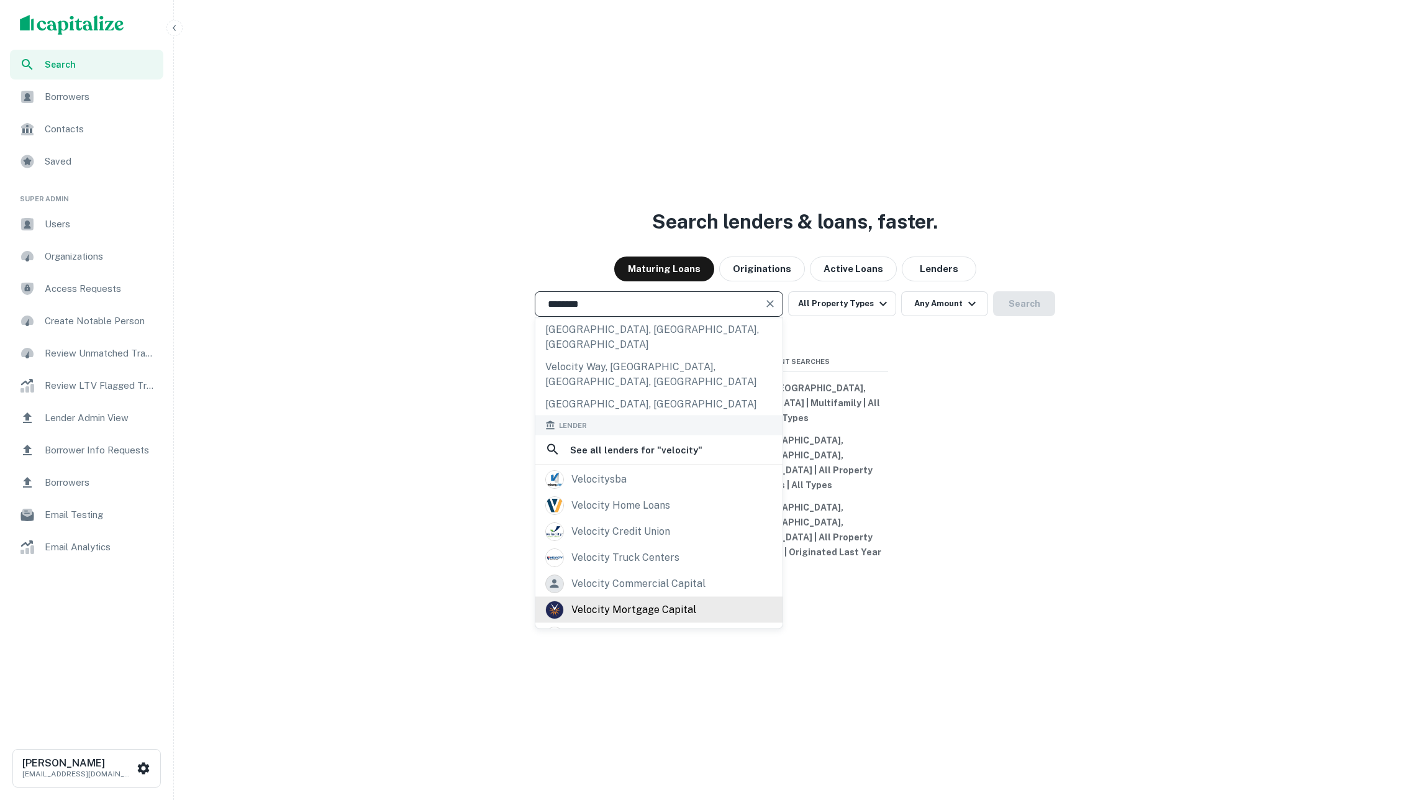
scroll to position [234, 0]
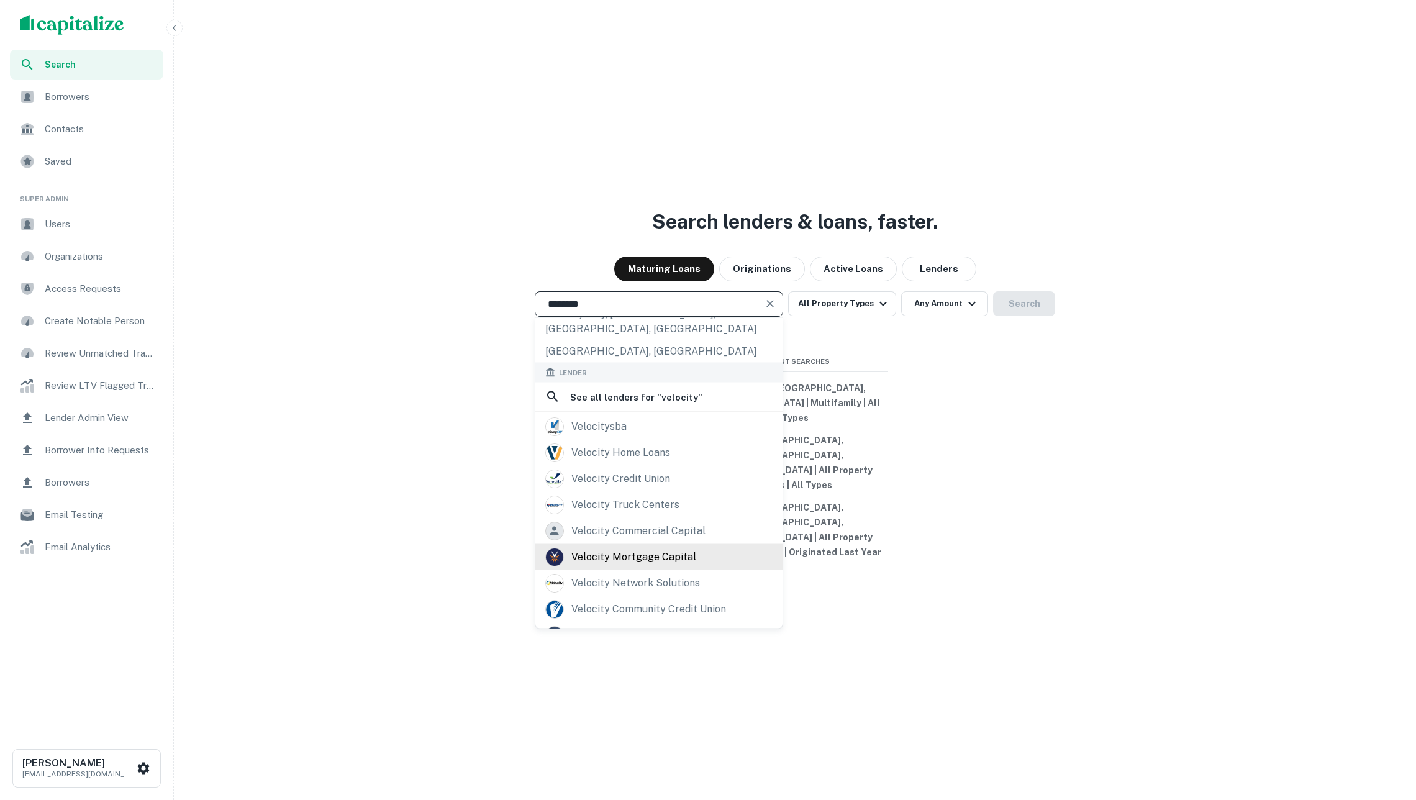
type input "********"
click at [696, 548] on div "velocity mortgage capital" at bounding box center [658, 556] width 227 height 19
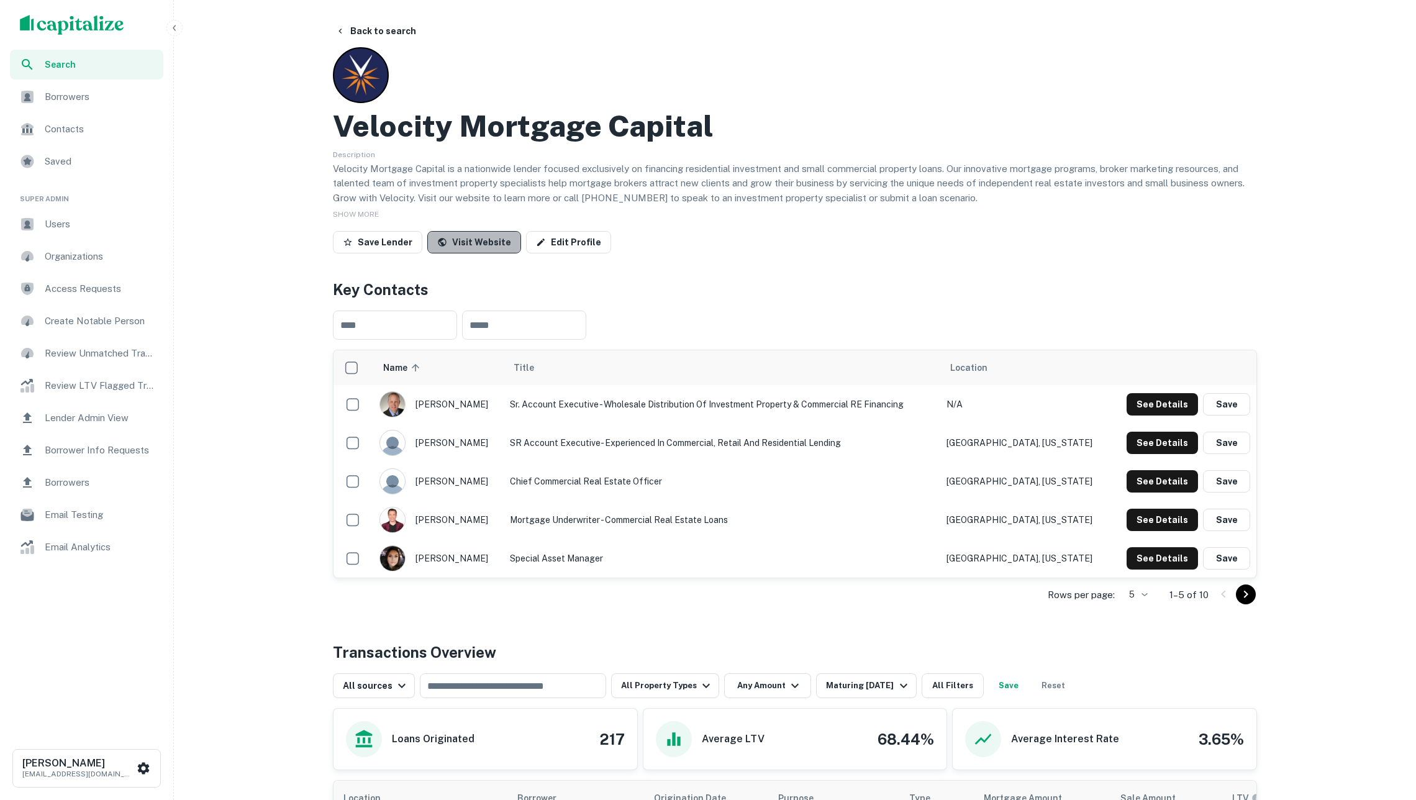
click at [490, 242] on link "Visit Website" at bounding box center [474, 242] width 94 height 22
click at [129, 329] on div "Create Notable Person" at bounding box center [86, 321] width 153 height 30
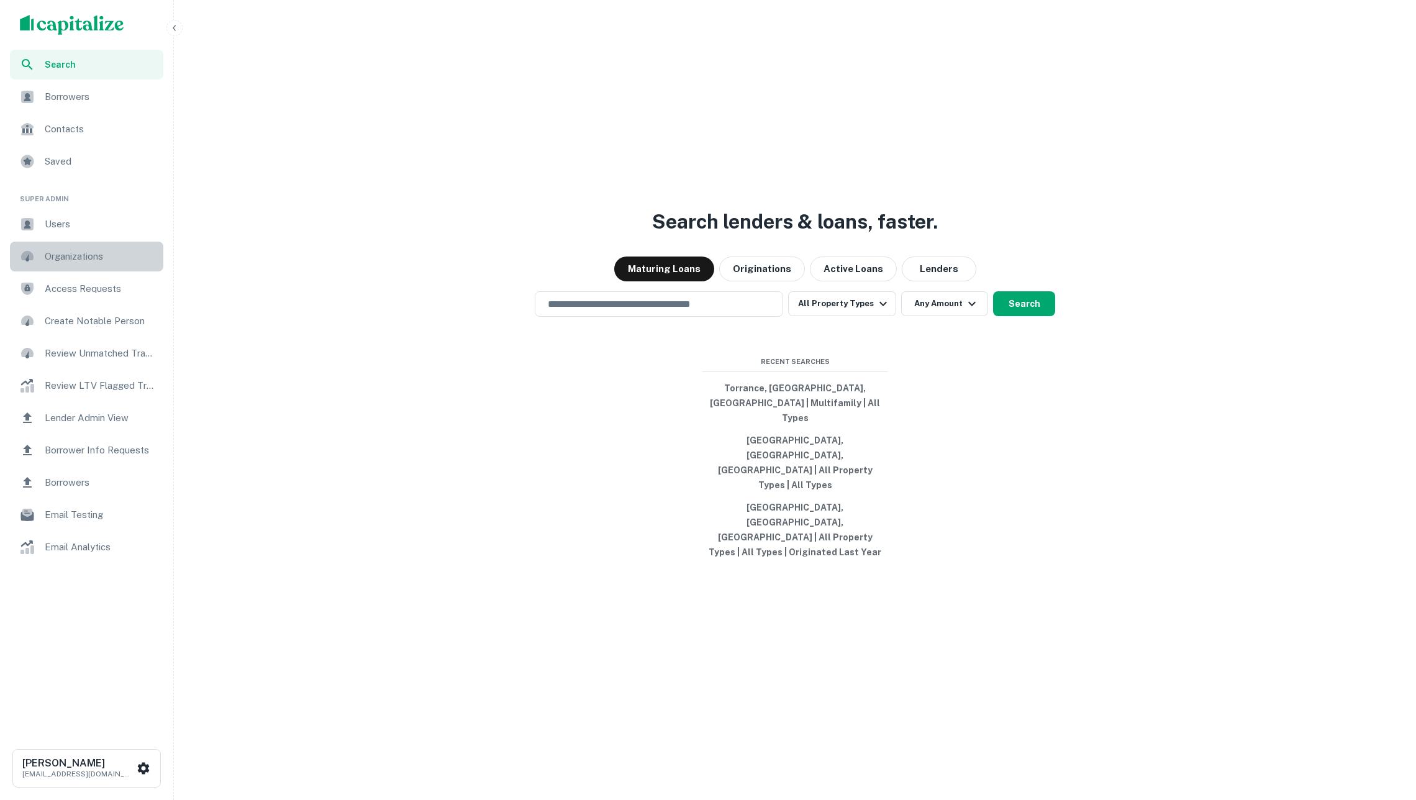
click at [102, 266] on div "Organizations" at bounding box center [86, 257] width 153 height 30
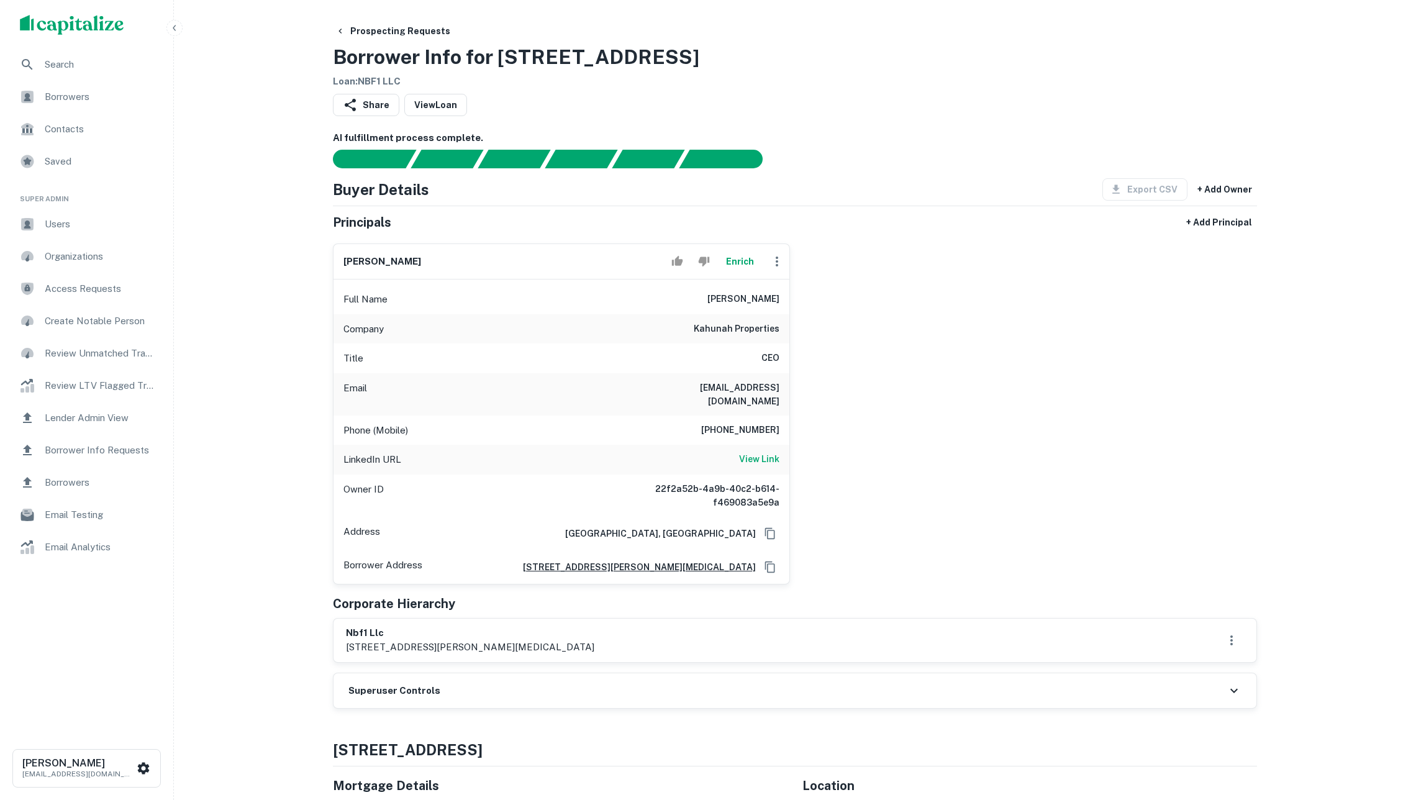
click at [732, 274] on button "Enrich" at bounding box center [740, 261] width 40 height 25
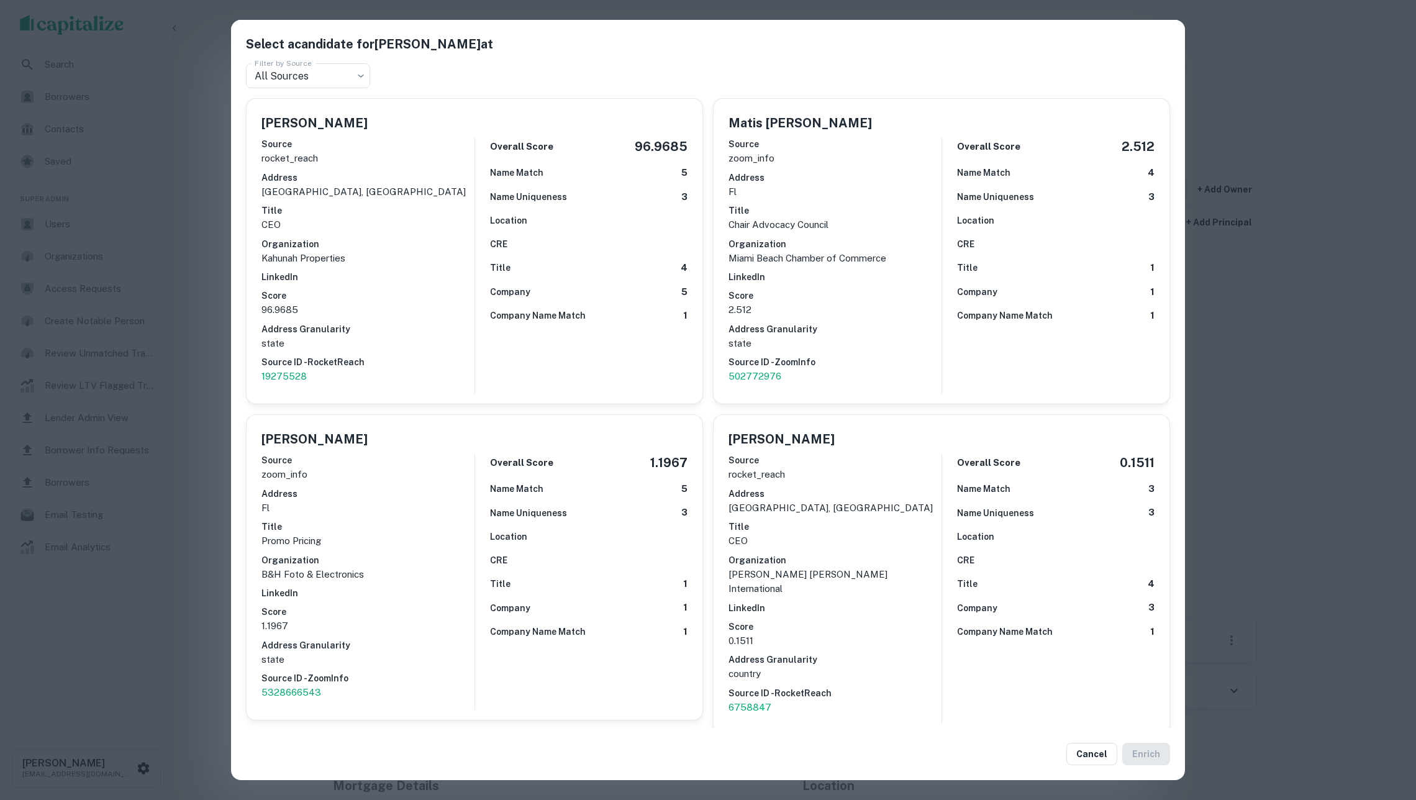
click at [187, 241] on div "Select a candidate for Matis Cohen at Filter by Source All Sources *** Filter b…" at bounding box center [708, 400] width 1416 height 800
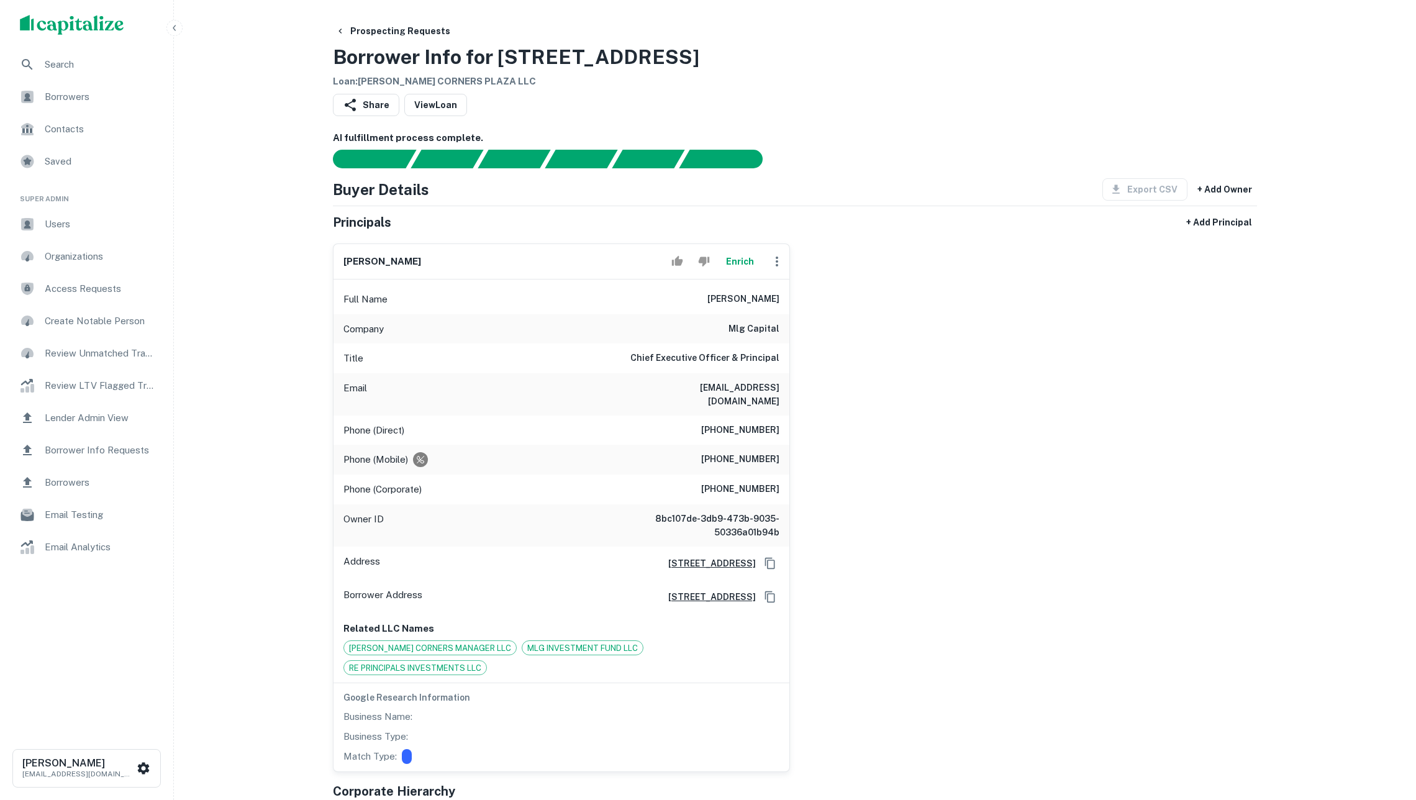
click at [80, 33] on img "scrollable content" at bounding box center [72, 25] width 104 height 20
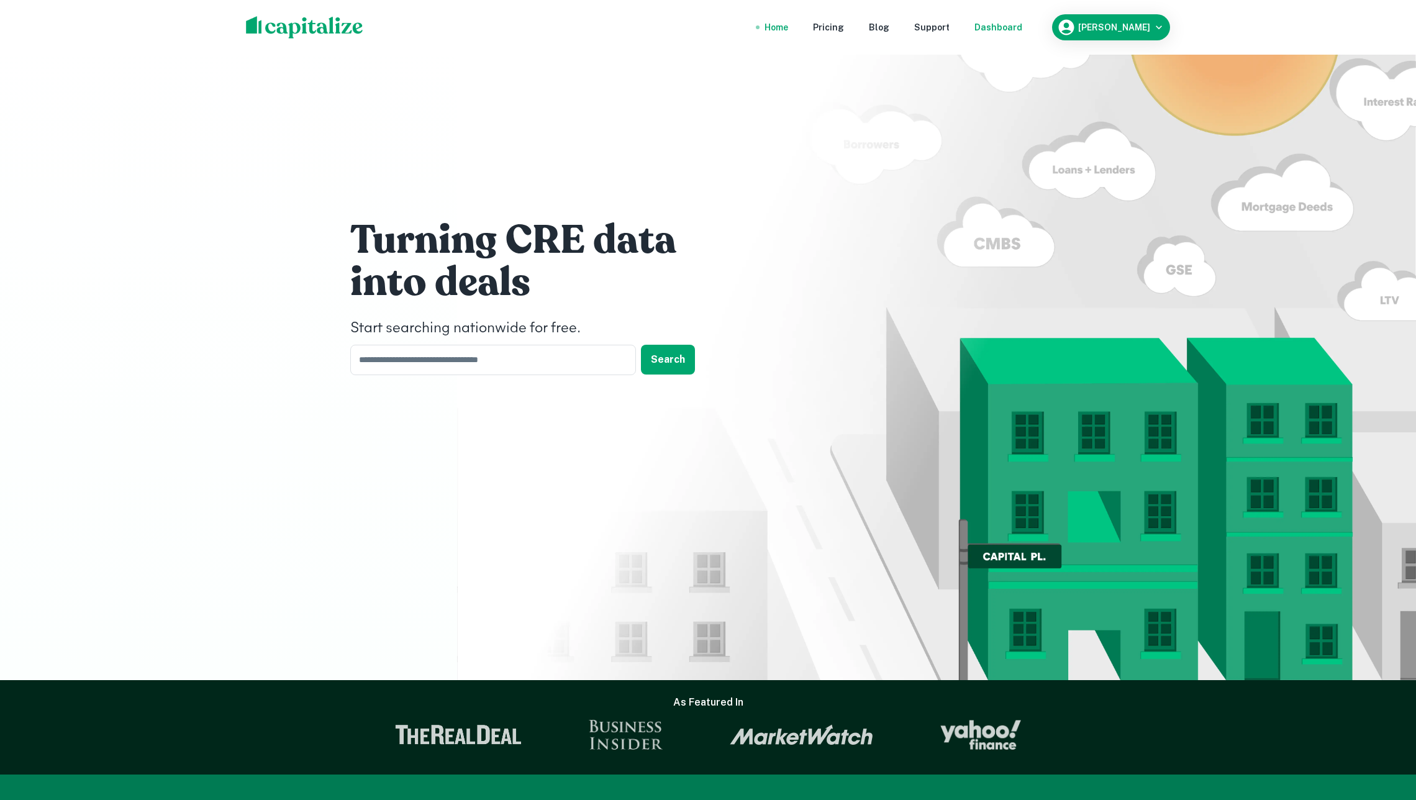
click at [1001, 30] on div "Dashboard" at bounding box center [998, 27] width 48 height 14
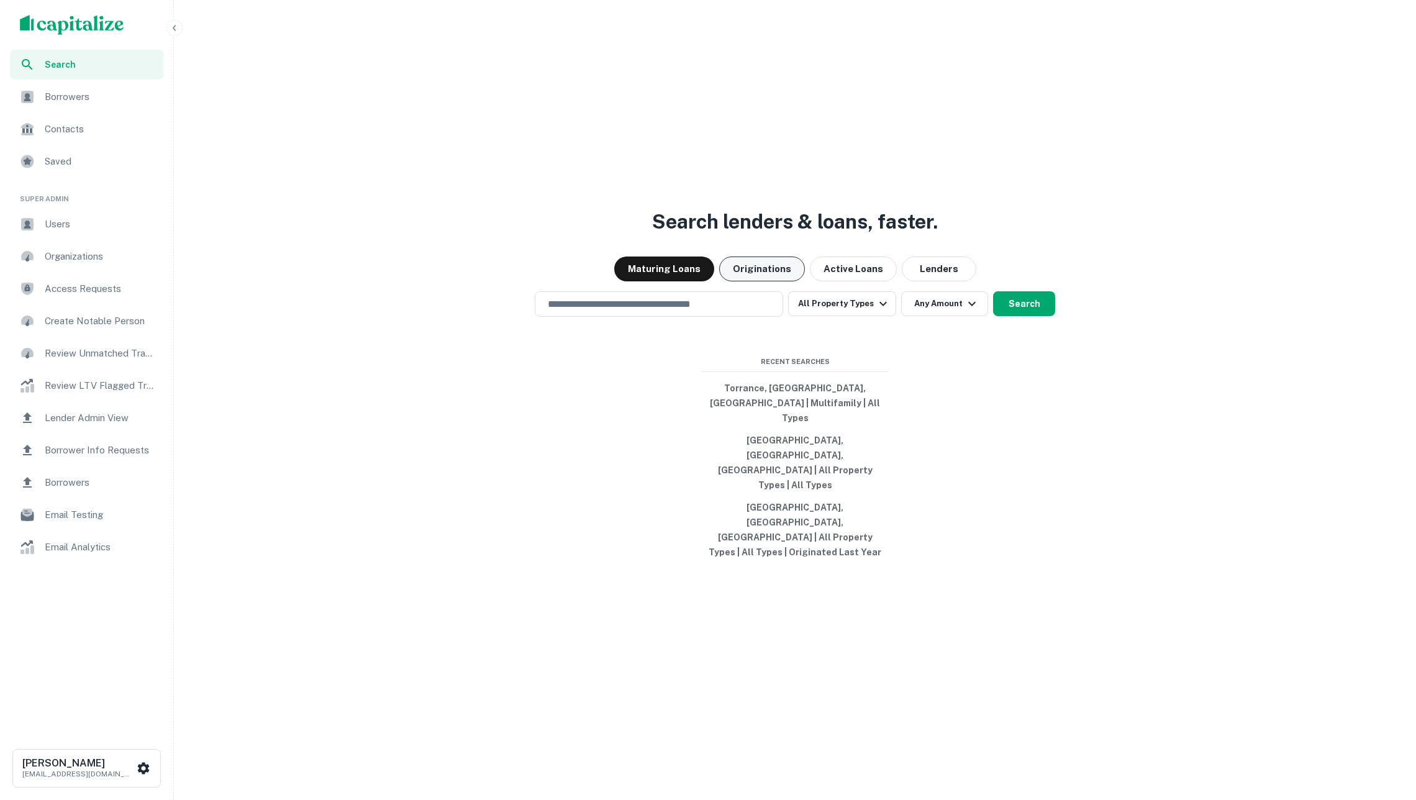
click at [773, 281] on button "Originations" at bounding box center [762, 268] width 86 height 25
click at [1019, 316] on button "Search" at bounding box center [1024, 303] width 62 height 25
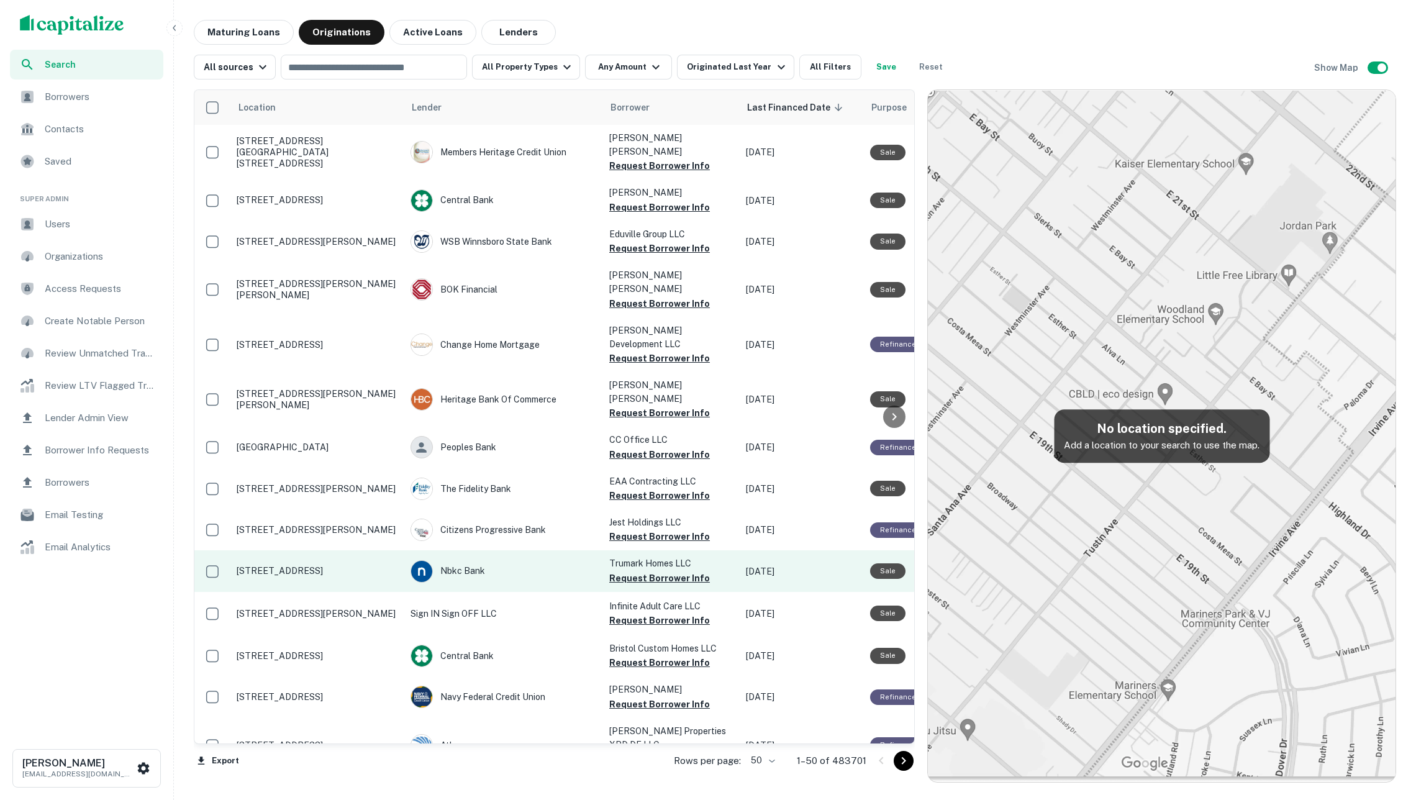
scroll to position [0, 2]
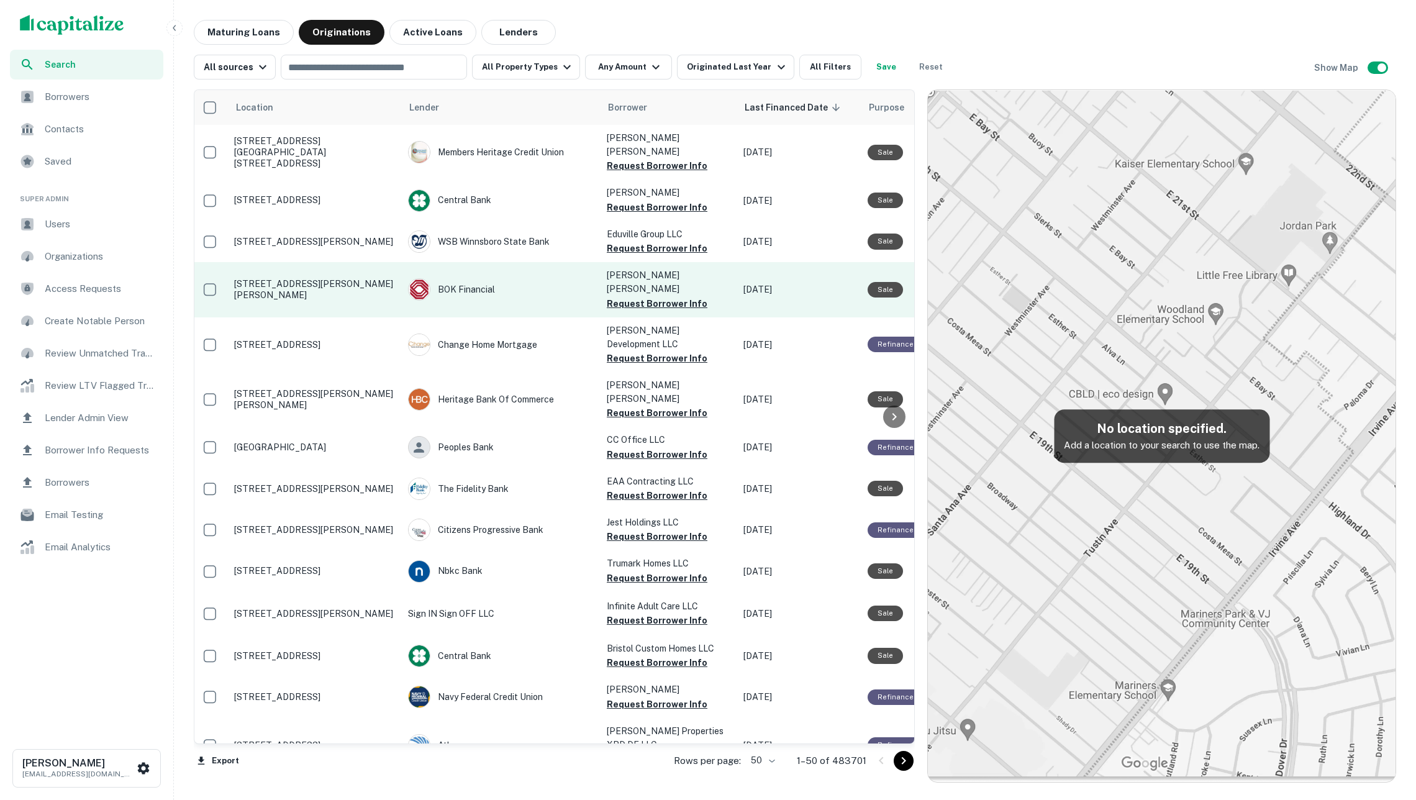
click at [337, 278] on p "[STREET_ADDRESS][PERSON_NAME][PERSON_NAME]" at bounding box center [314, 289] width 161 height 22
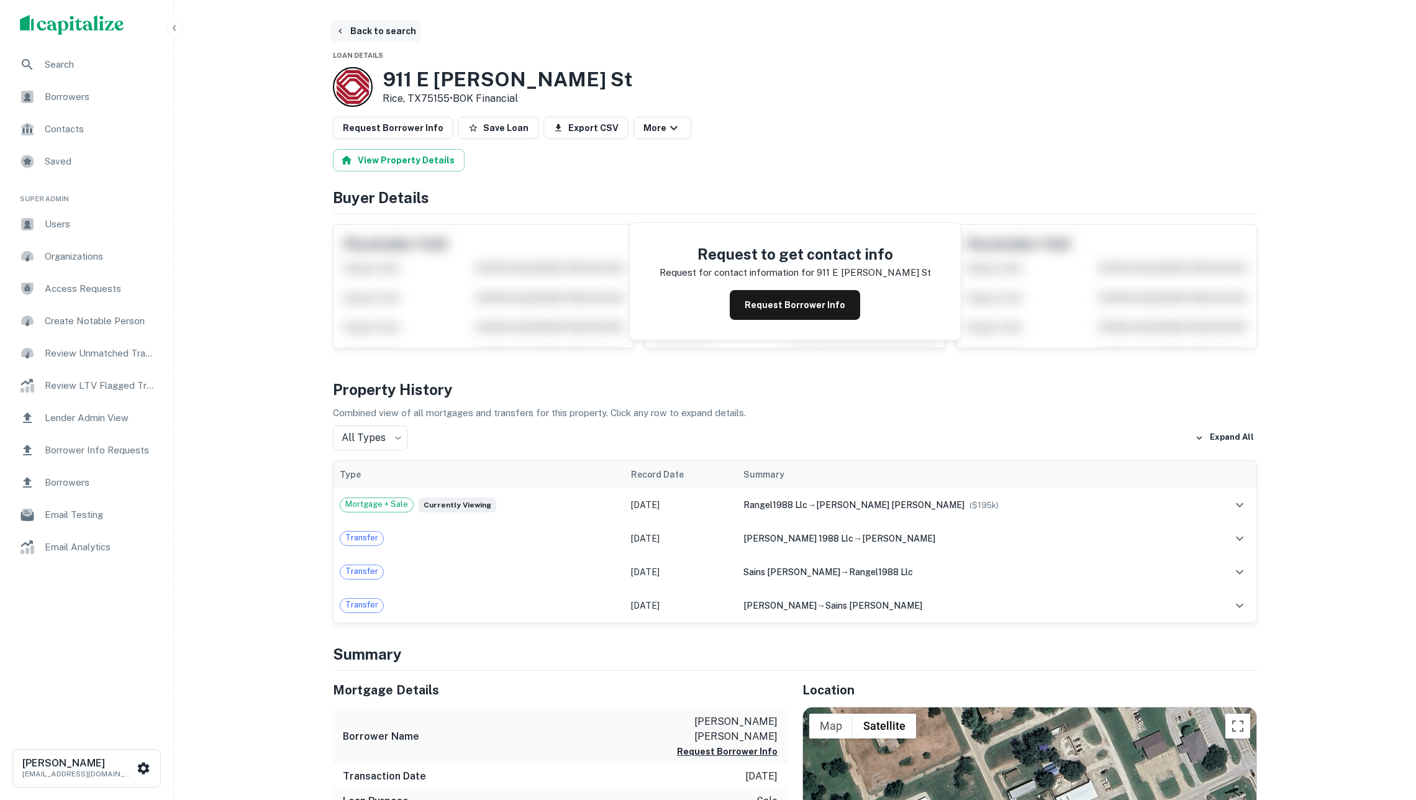
click at [361, 33] on button "Back to search" at bounding box center [375, 31] width 91 height 22
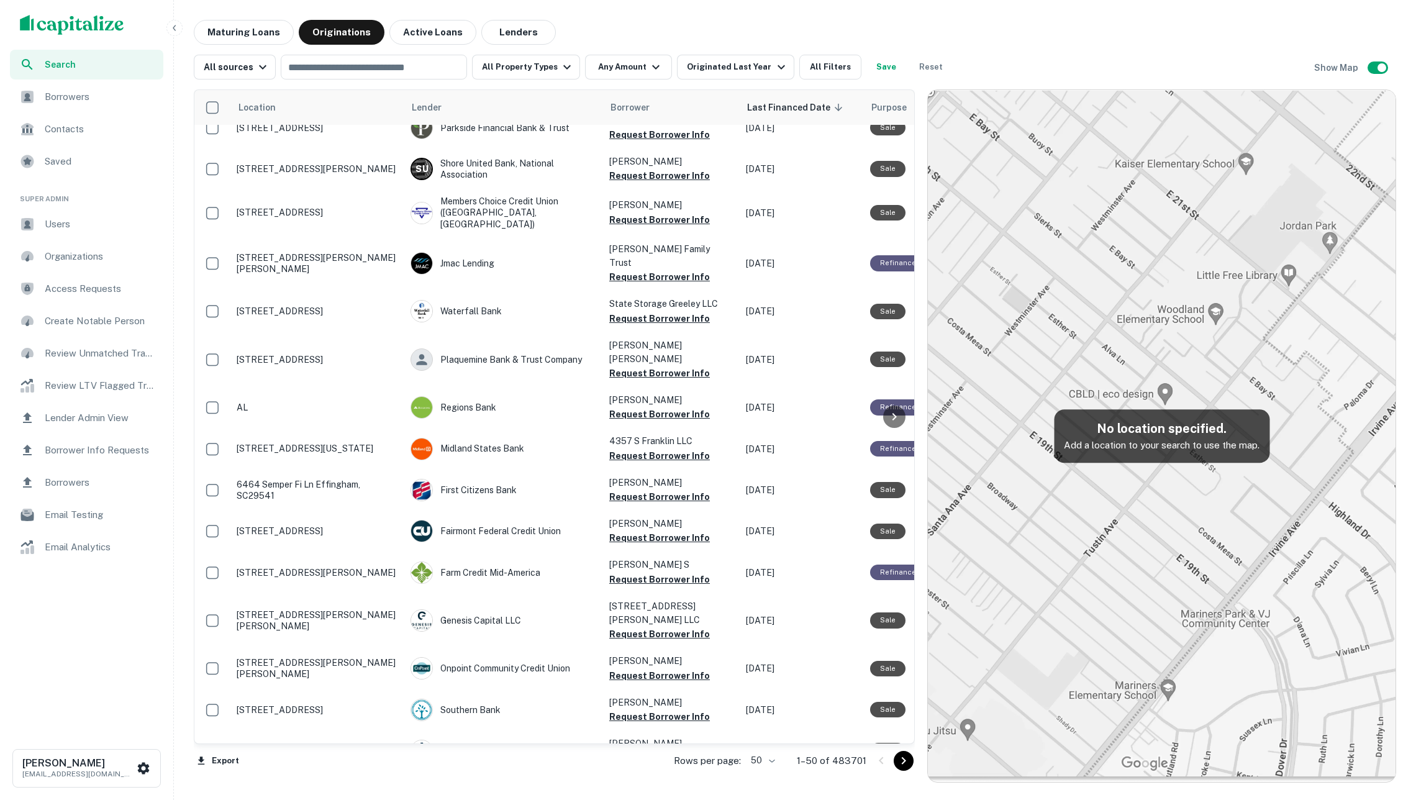
scroll to position [1445, 0]
